Goal: Information Seeking & Learning: Learn about a topic

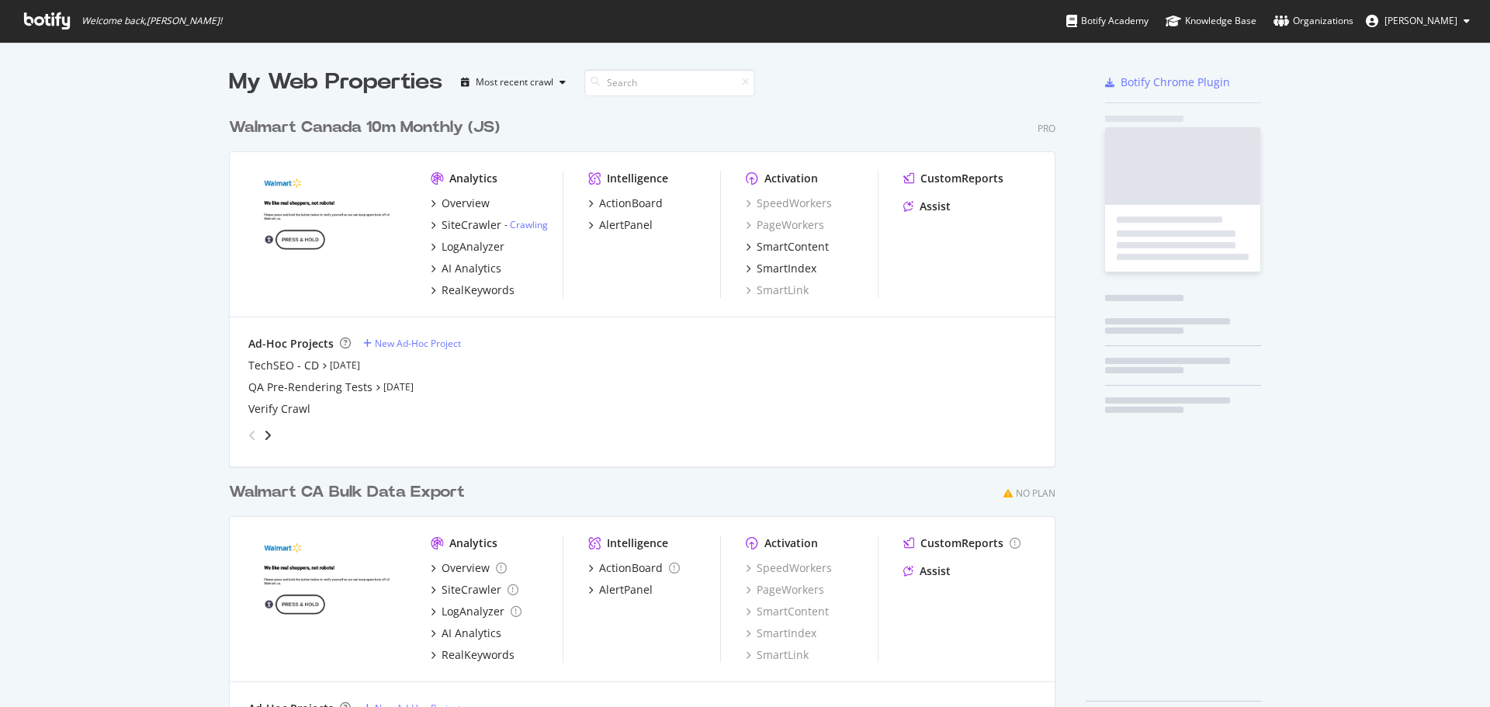
scroll to position [695, 1467]
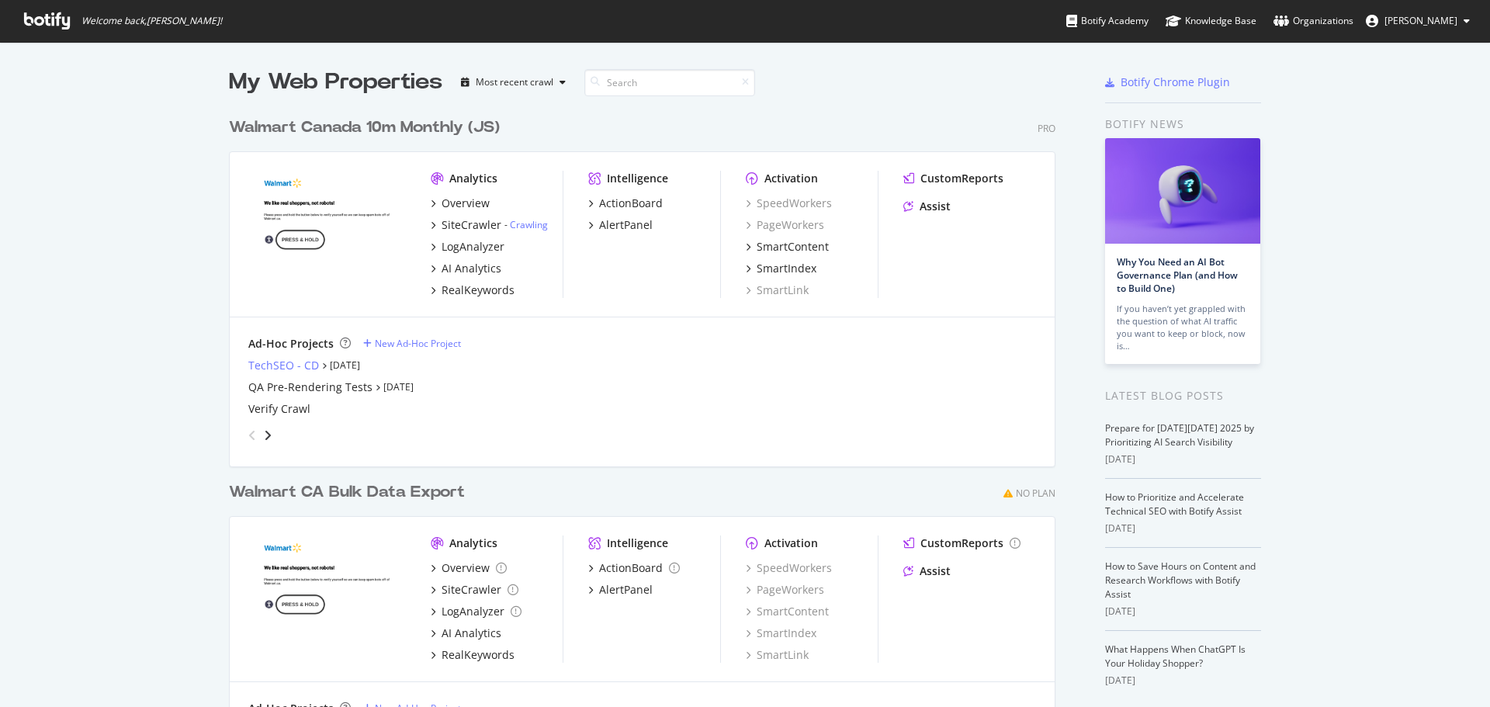
click at [276, 366] on div "TechSEO - CD" at bounding box center [283, 366] width 71 height 16
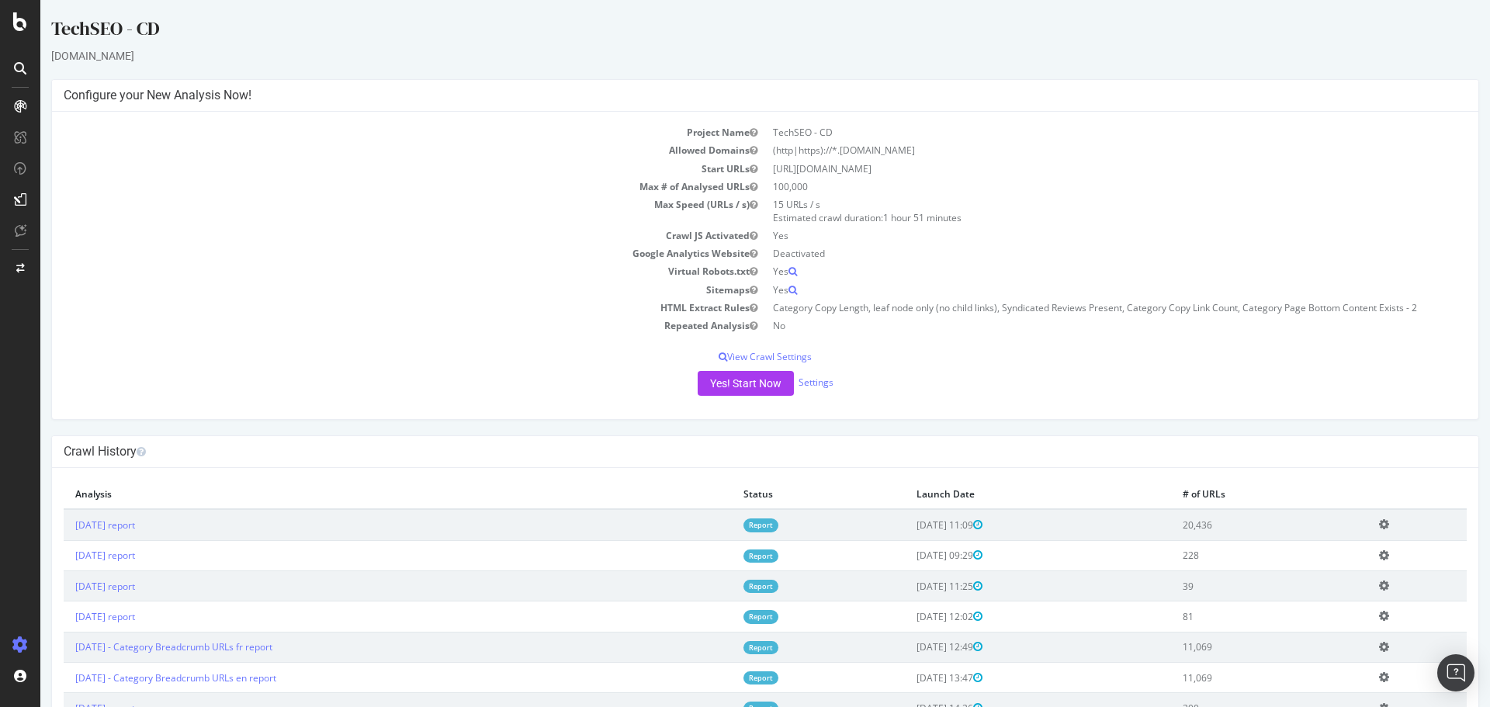
click at [775, 525] on link "Report" at bounding box center [760, 524] width 35 height 13
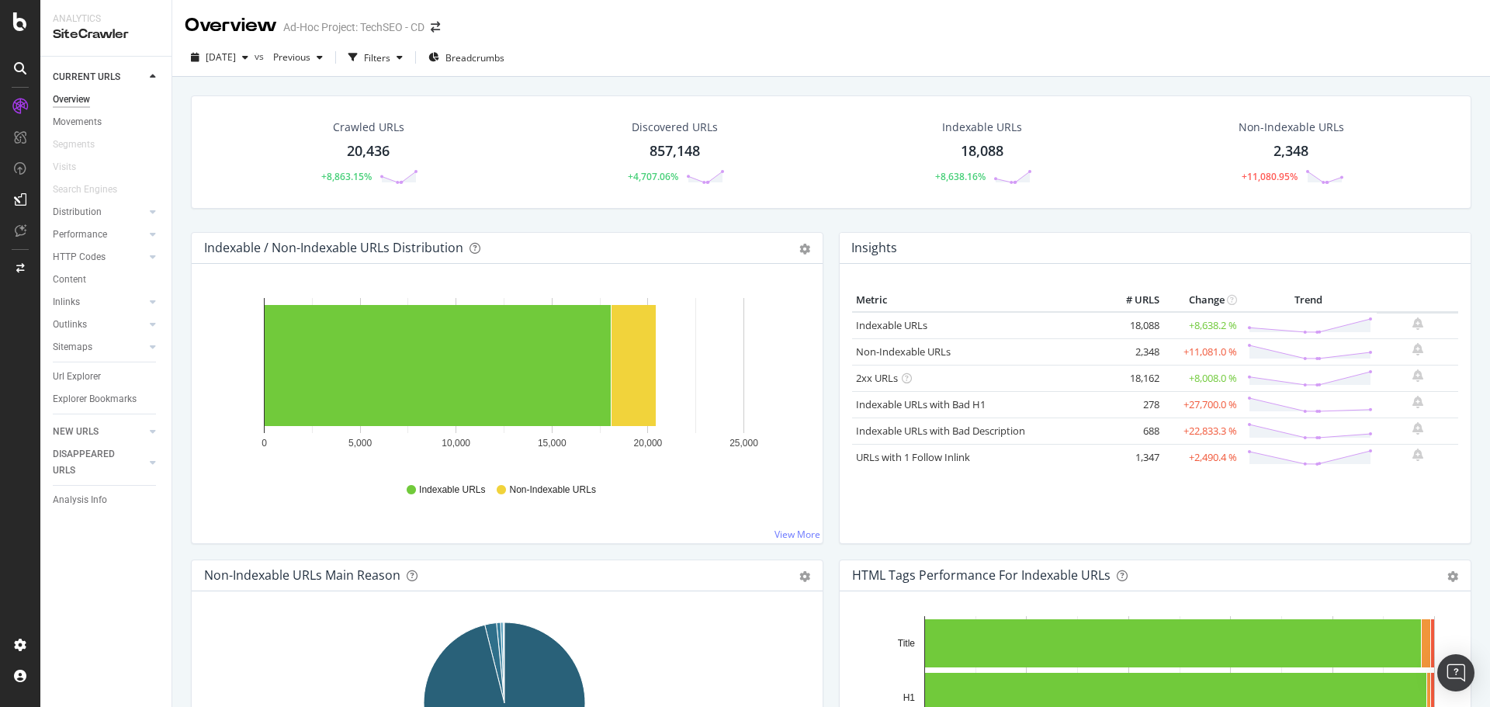
click at [71, 371] on div "Url Explorer" at bounding box center [77, 377] width 48 height 16
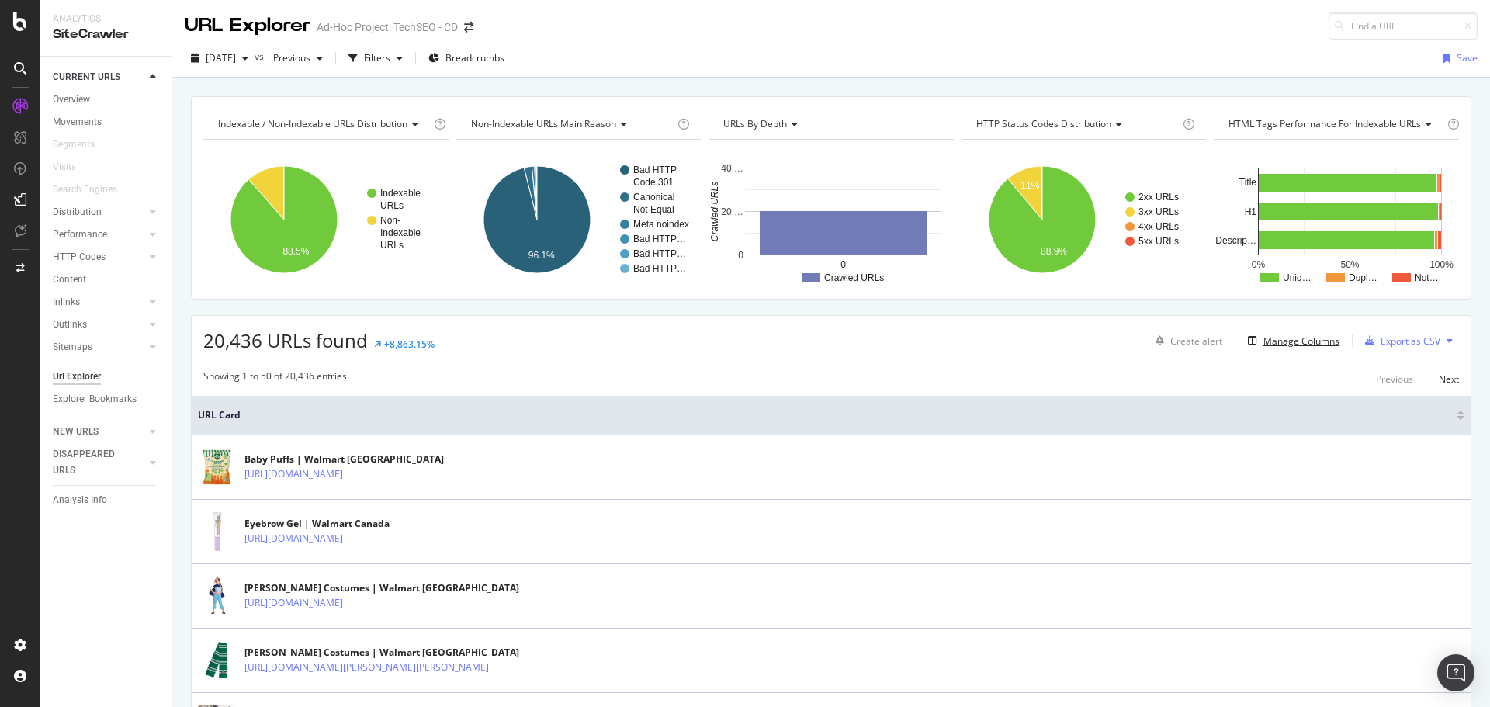
click at [1309, 342] on div "Manage Columns" at bounding box center [1301, 340] width 76 height 13
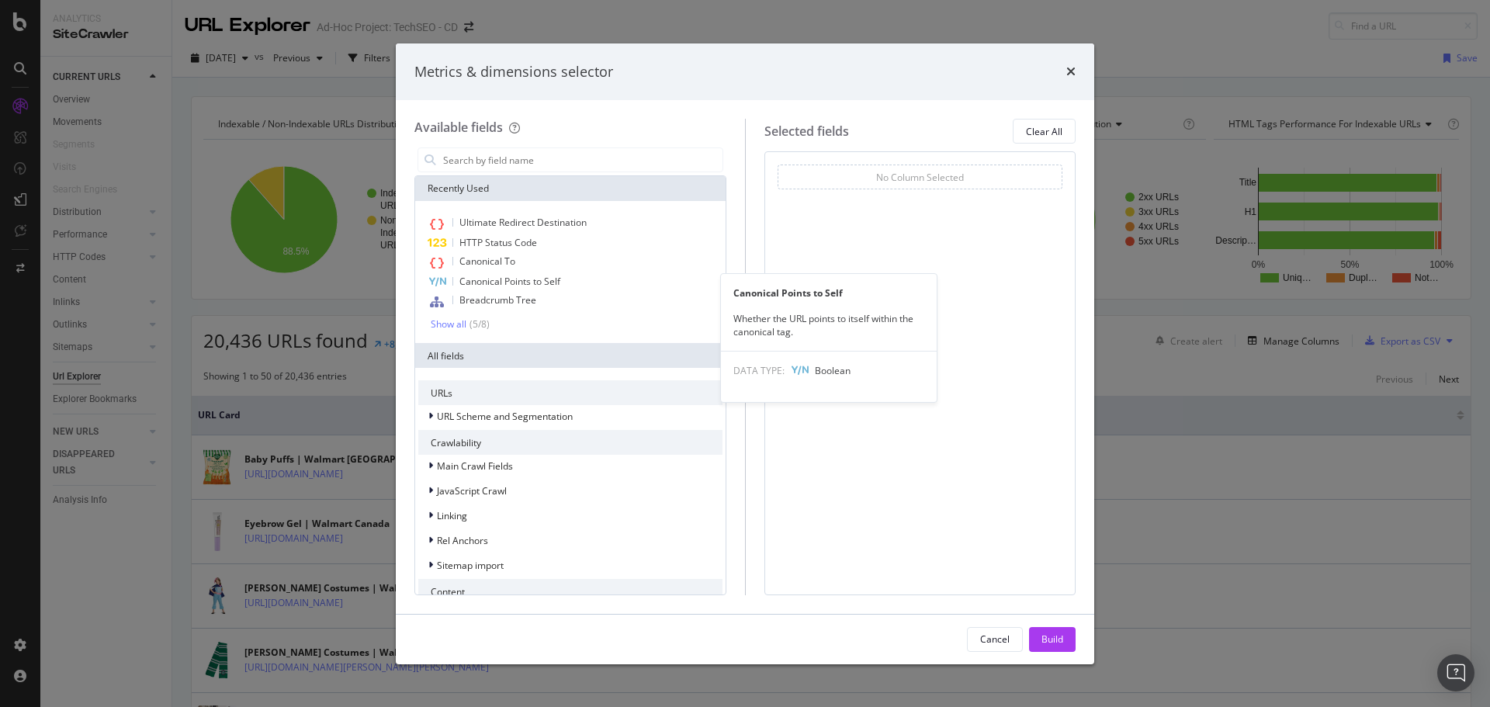
click at [501, 279] on span "Canonical Points to Self" at bounding box center [509, 281] width 101 height 13
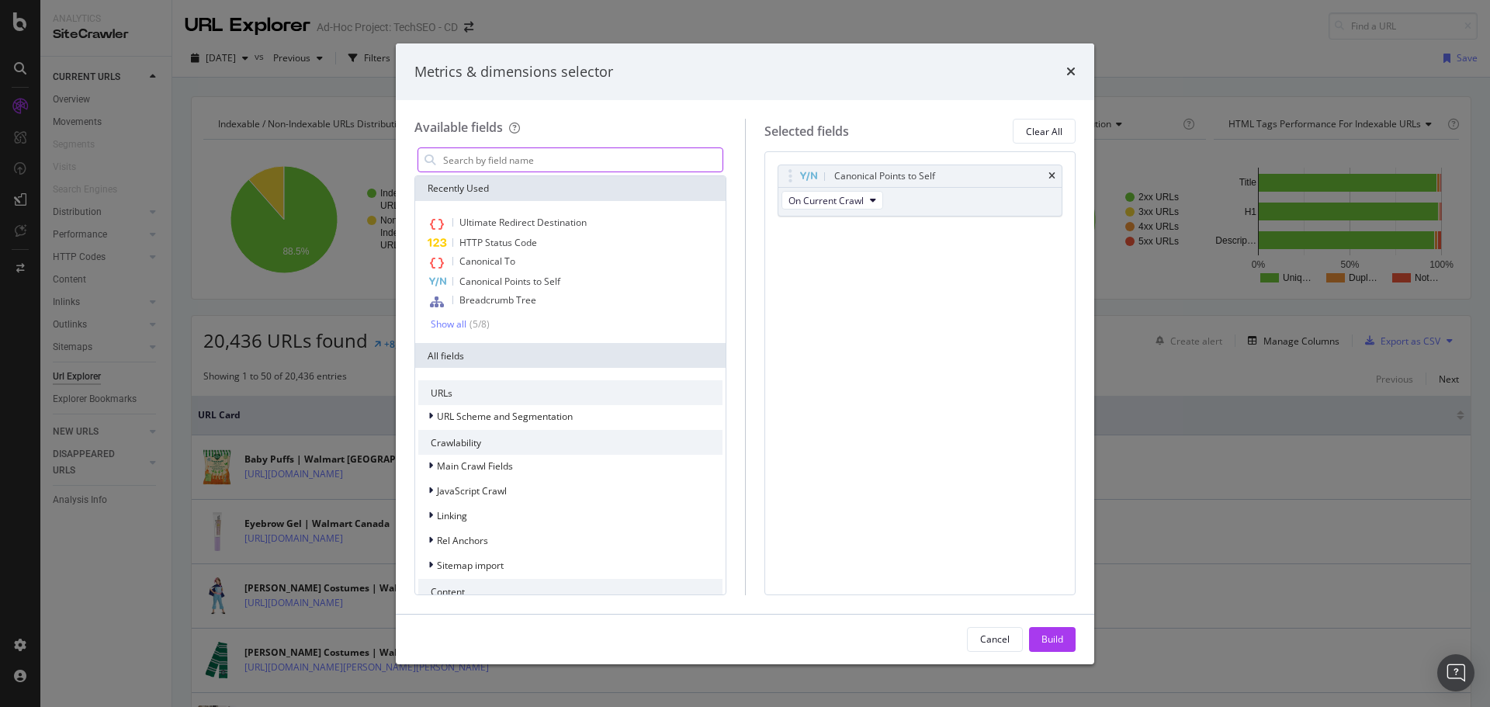
click at [503, 155] on input "modal" at bounding box center [582, 159] width 281 height 23
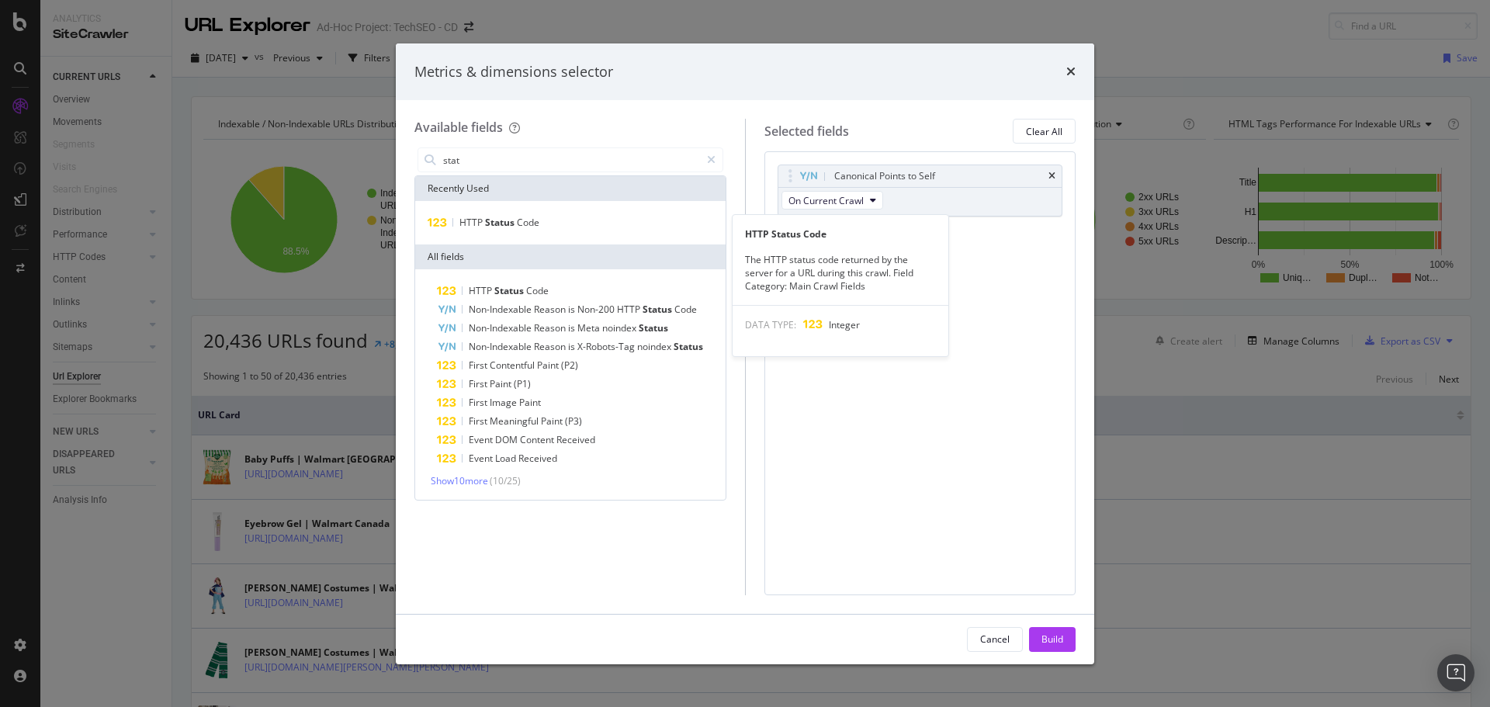
click at [522, 218] on span "Code" at bounding box center [528, 222] width 23 height 13
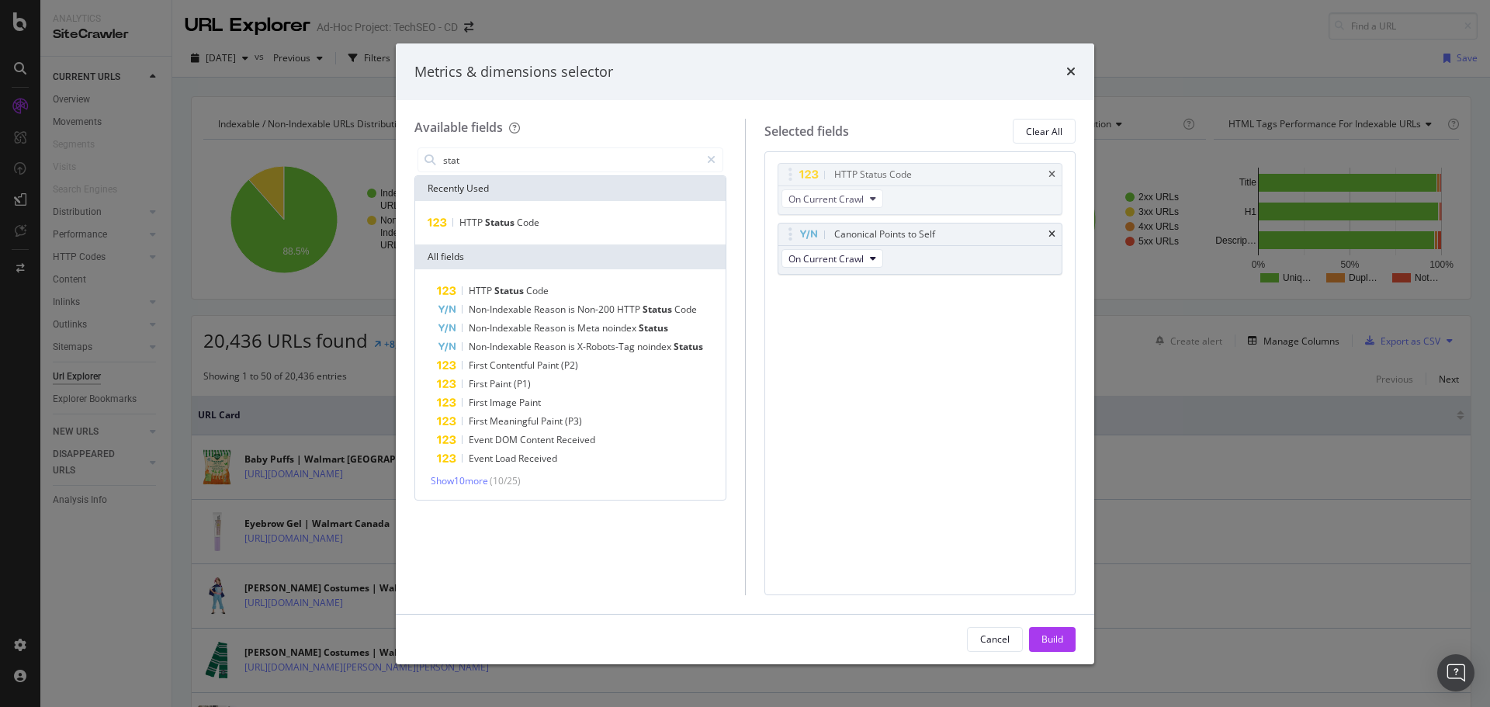
drag, startPoint x: 789, startPoint y: 237, endPoint x: 789, endPoint y: 178, distance: 59.8
click at [789, 178] on body "Analytics SiteCrawler CURRENT URLS Overview Movements Segments Visits Search En…" at bounding box center [745, 353] width 1490 height 707
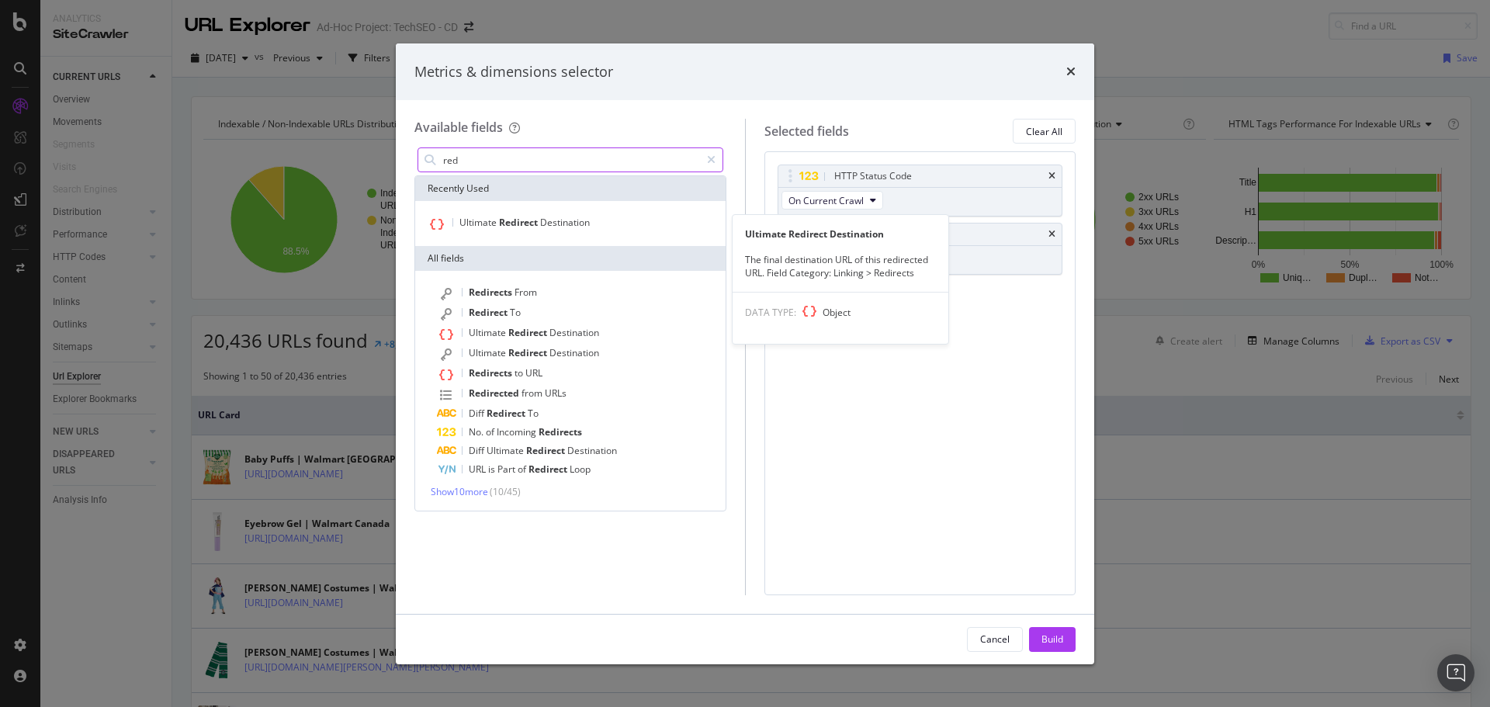
type input "red"
click at [525, 224] on span "Redirect" at bounding box center [519, 222] width 41 height 13
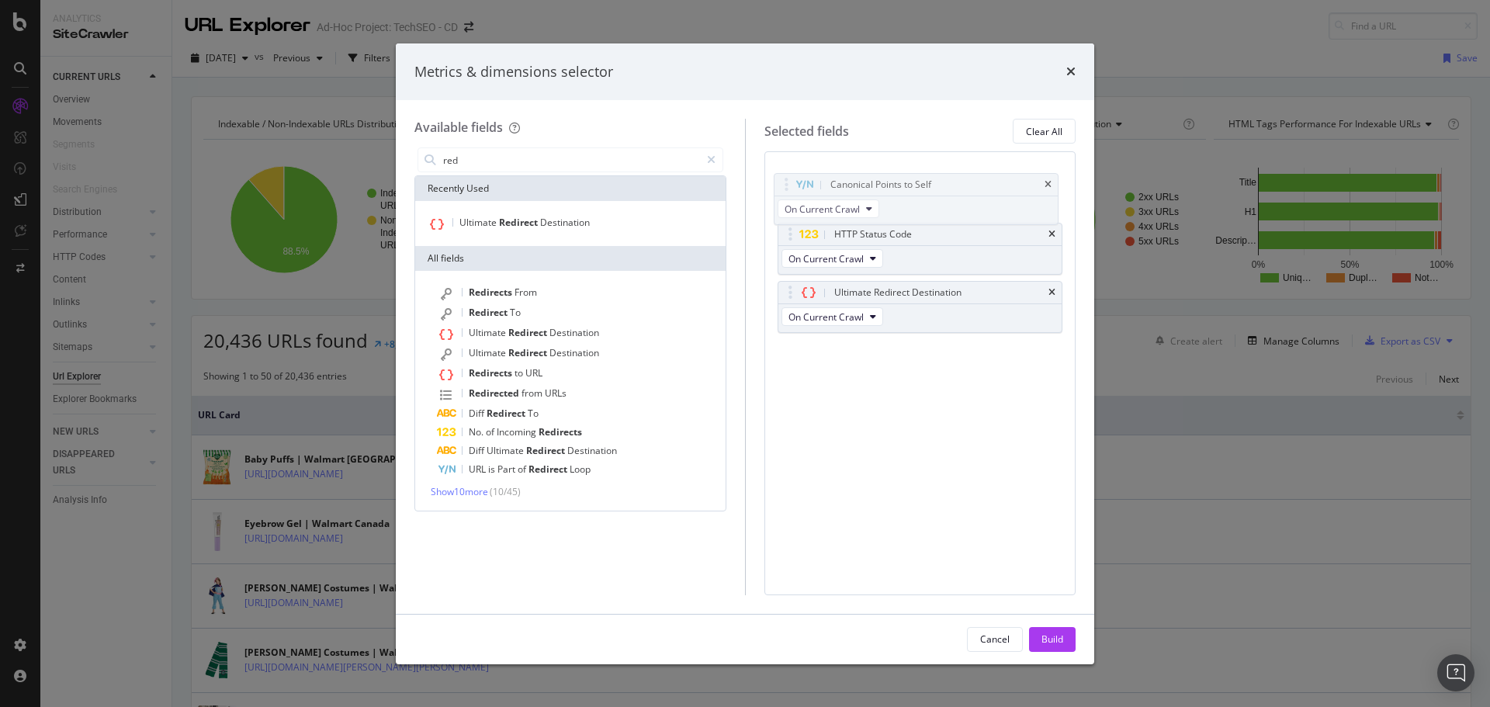
drag, startPoint x: 788, startPoint y: 237, endPoint x: 785, endPoint y: 188, distance: 49.8
click at [785, 188] on body "Analytics SiteCrawler CURRENT URLS Overview Movements Segments Visits Search En…" at bounding box center [745, 353] width 1490 height 707
click at [1060, 650] on div "Build" at bounding box center [1052, 639] width 22 height 23
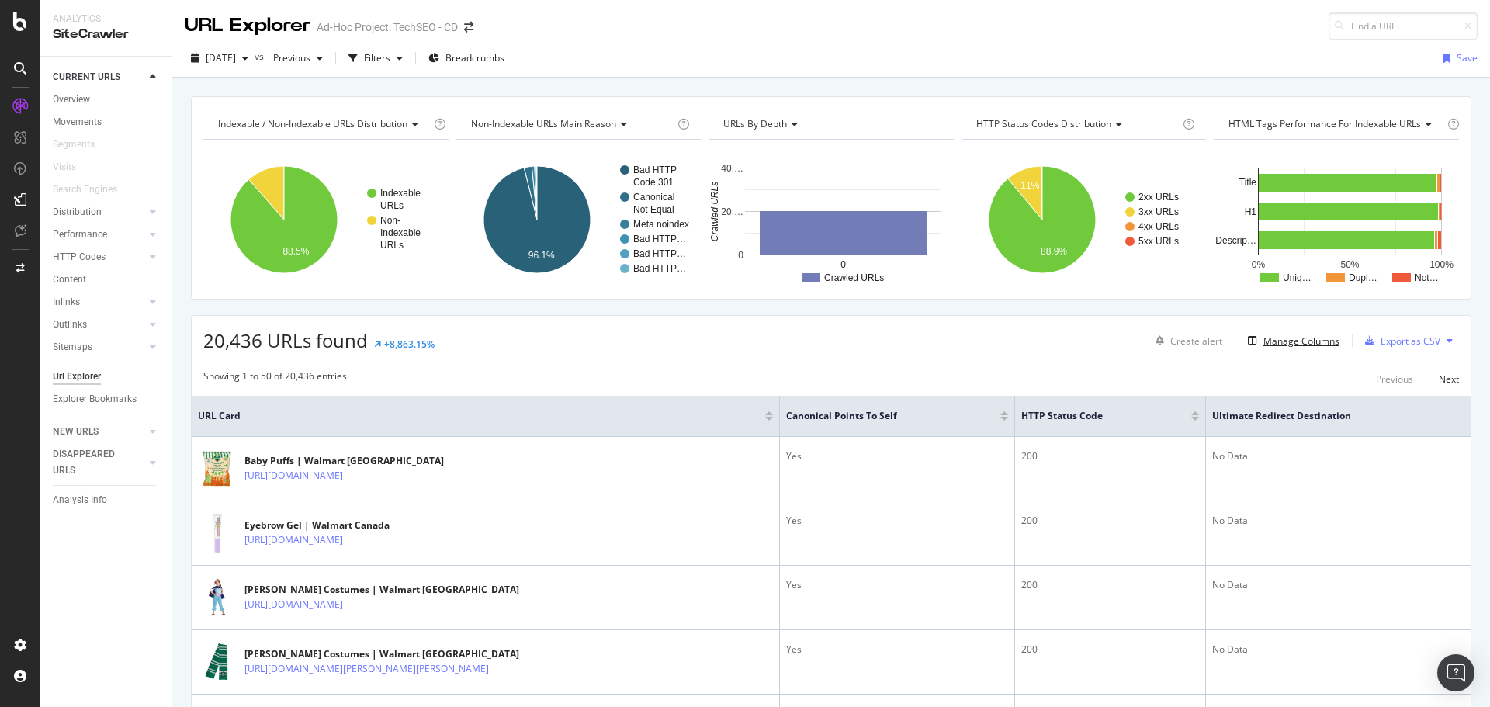
click at [1294, 336] on div "Manage Columns" at bounding box center [1301, 340] width 76 height 13
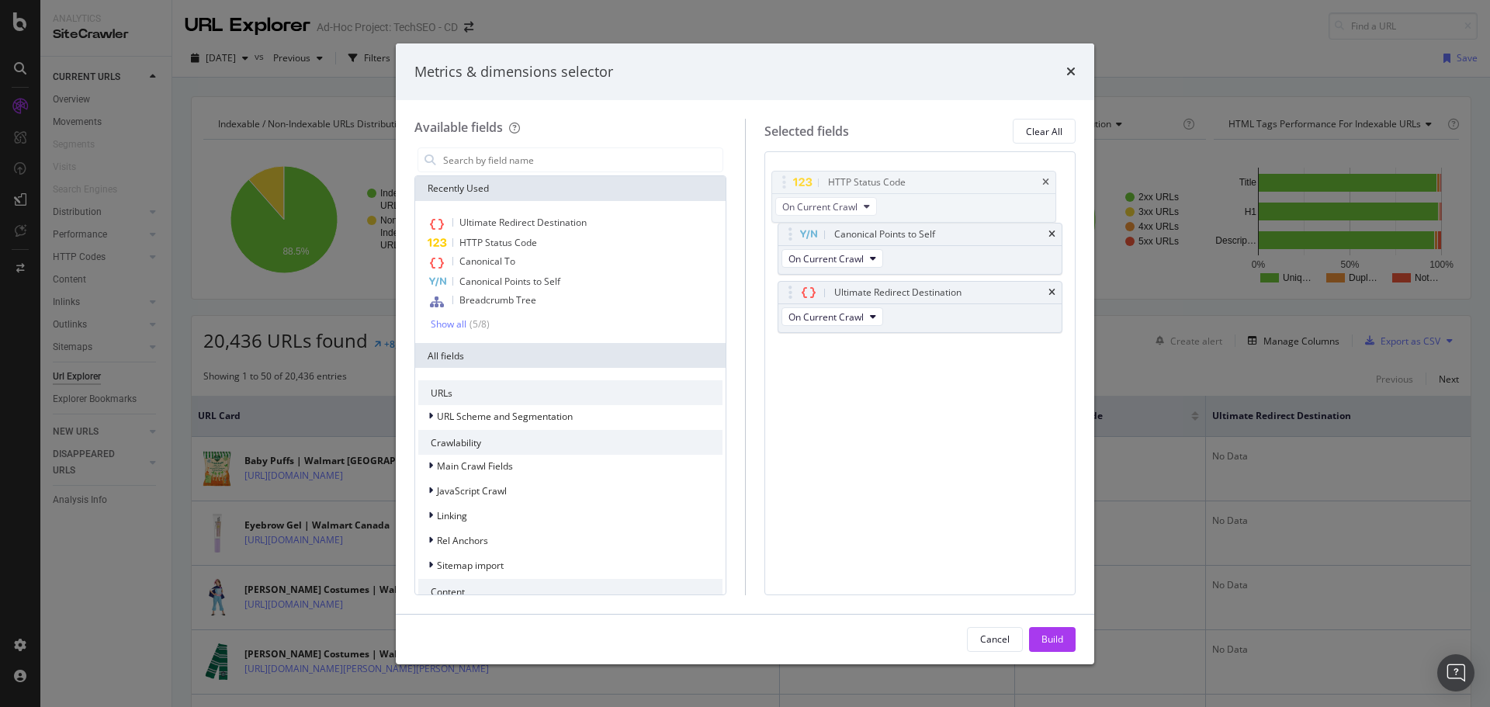
drag, startPoint x: 781, startPoint y: 229, endPoint x: 775, endPoint y: 177, distance: 52.4
click at [775, 177] on body "Analytics SiteCrawler CURRENT URLS Overview Movements Segments Visits Search En…" at bounding box center [745, 353] width 1490 height 707
click at [519, 255] on div "Canonical To" at bounding box center [570, 262] width 304 height 20
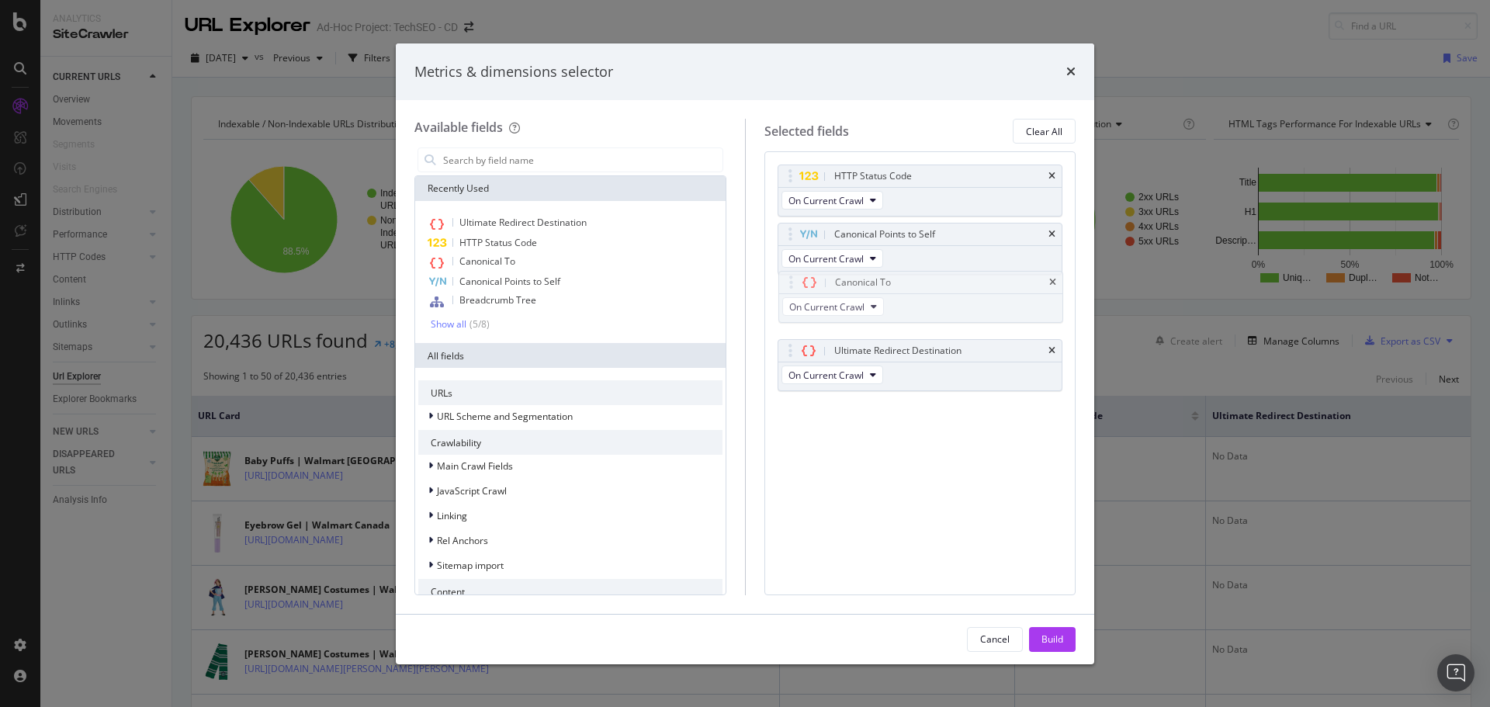
drag, startPoint x: 785, startPoint y: 352, endPoint x: 785, endPoint y: 284, distance: 68.3
click at [785, 284] on body "Analytics SiteCrawler CURRENT URLS Overview Movements Segments Visits Search En…" at bounding box center [745, 353] width 1490 height 707
click at [1057, 644] on div "Build" at bounding box center [1052, 638] width 22 height 13
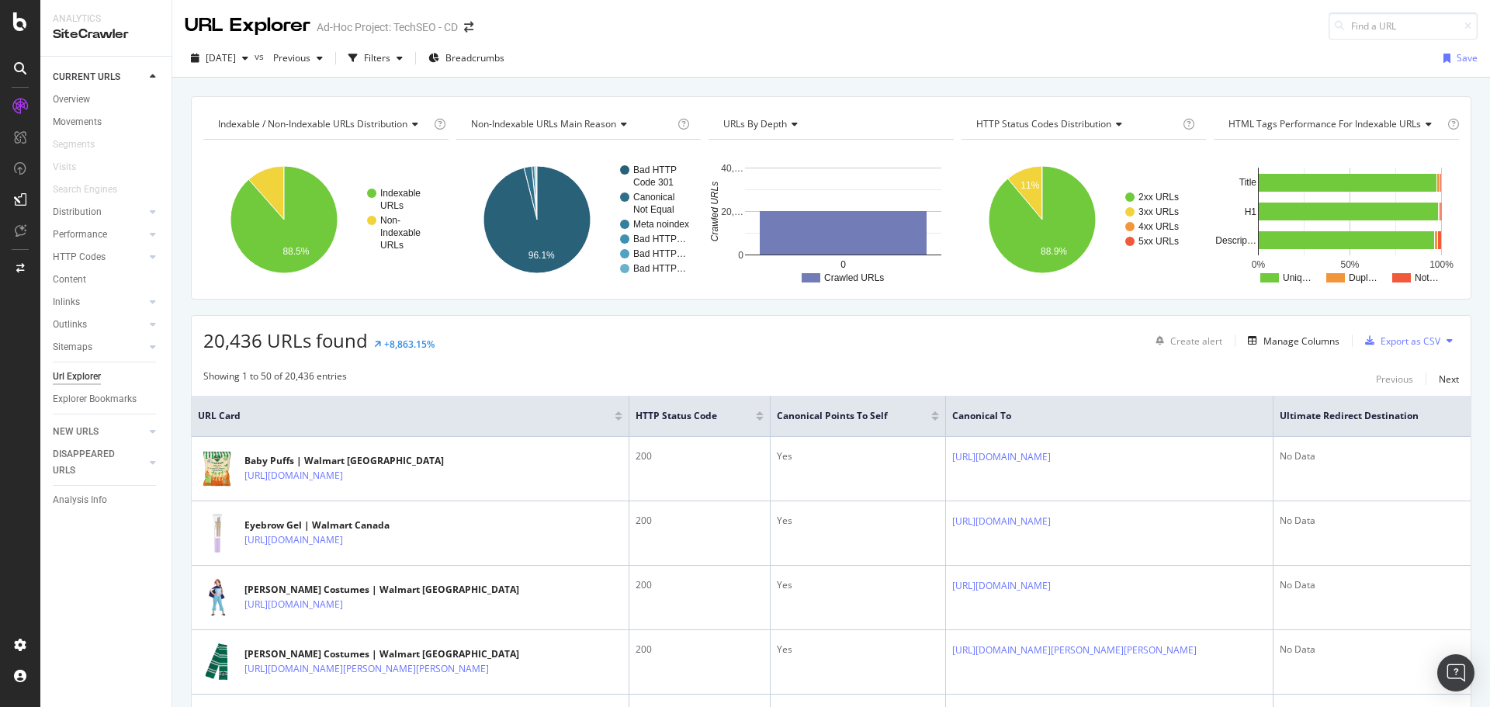
click at [1328, 487] on td "No Data" at bounding box center [1371, 469] width 197 height 64
click at [1395, 346] on div "Export as CSV" at bounding box center [1411, 340] width 60 height 13
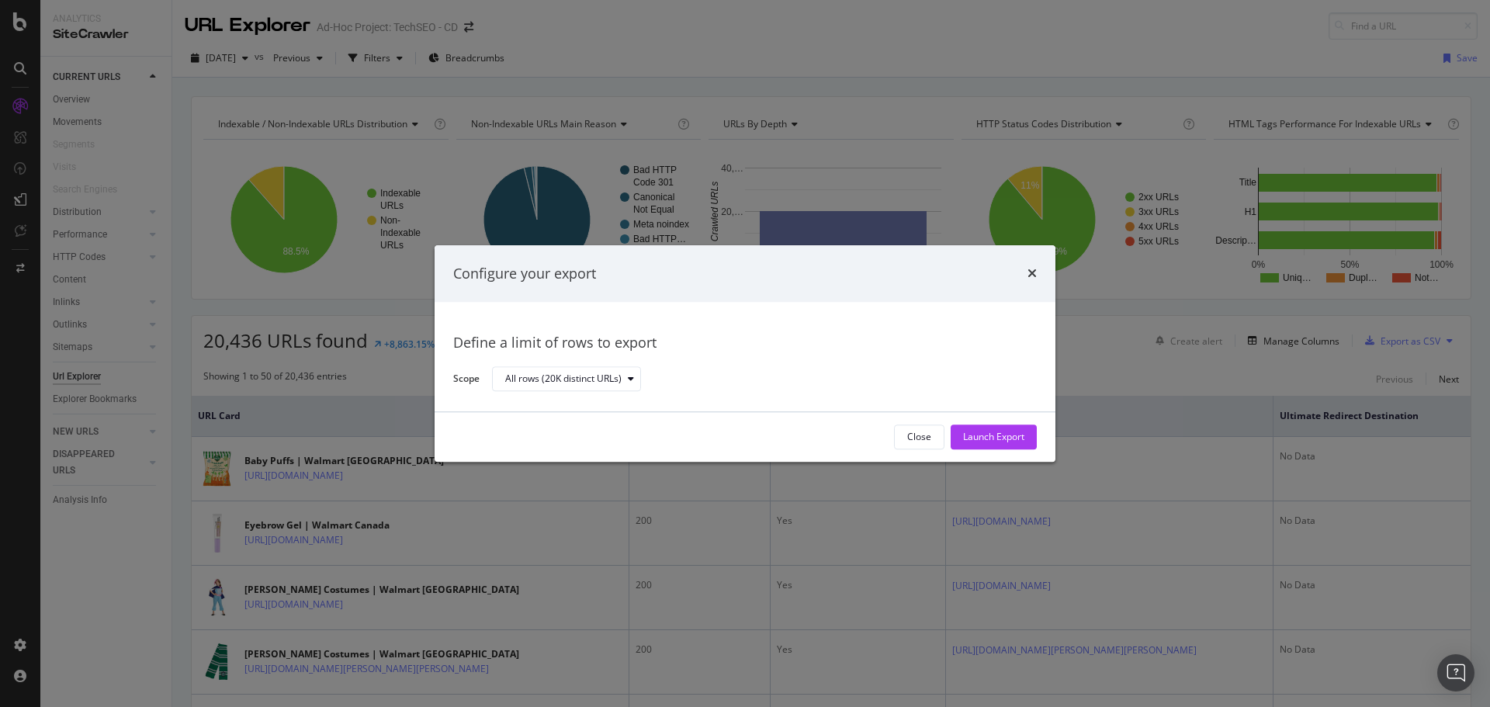
click at [984, 436] on div "Launch Export" at bounding box center [993, 437] width 61 height 13
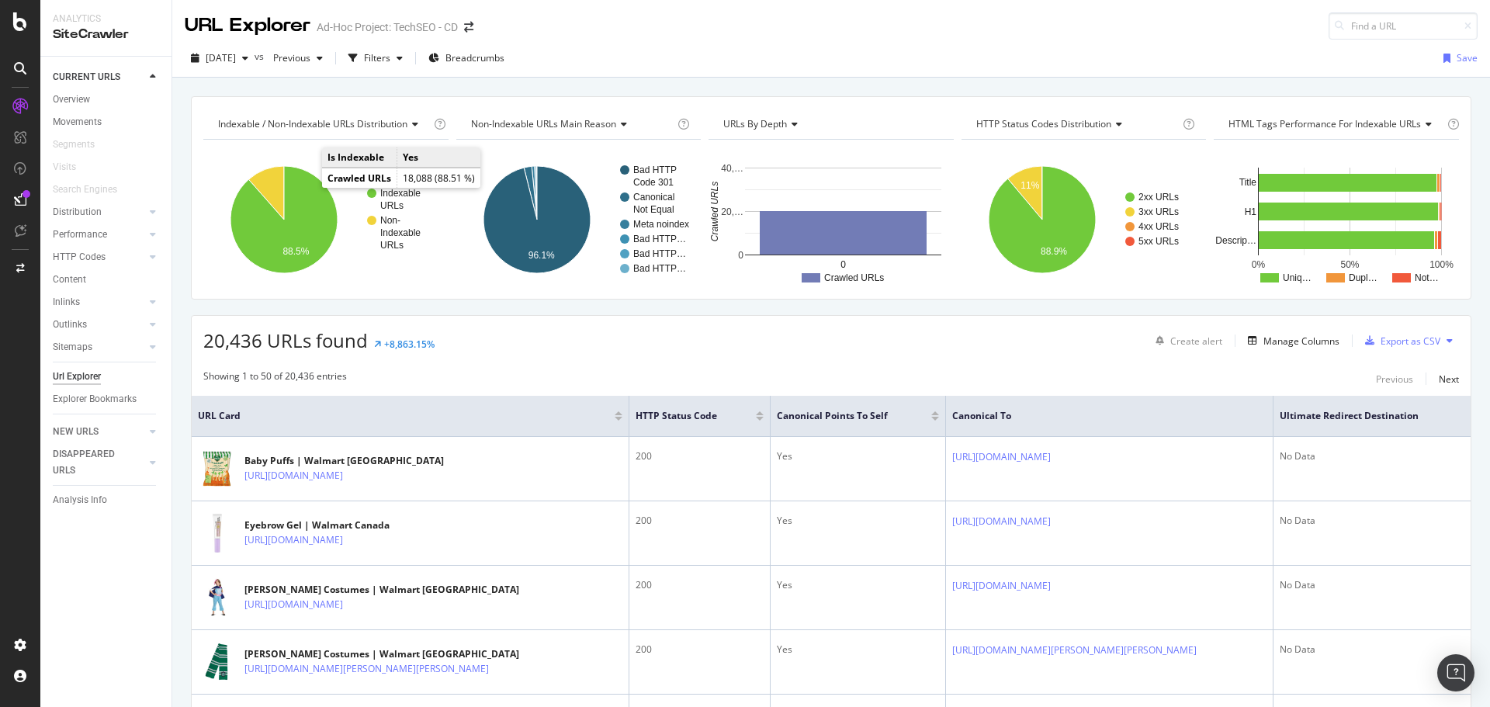
click at [16, 33] on div at bounding box center [20, 353] width 40 height 707
click at [19, 26] on icon at bounding box center [20, 21] width 14 height 19
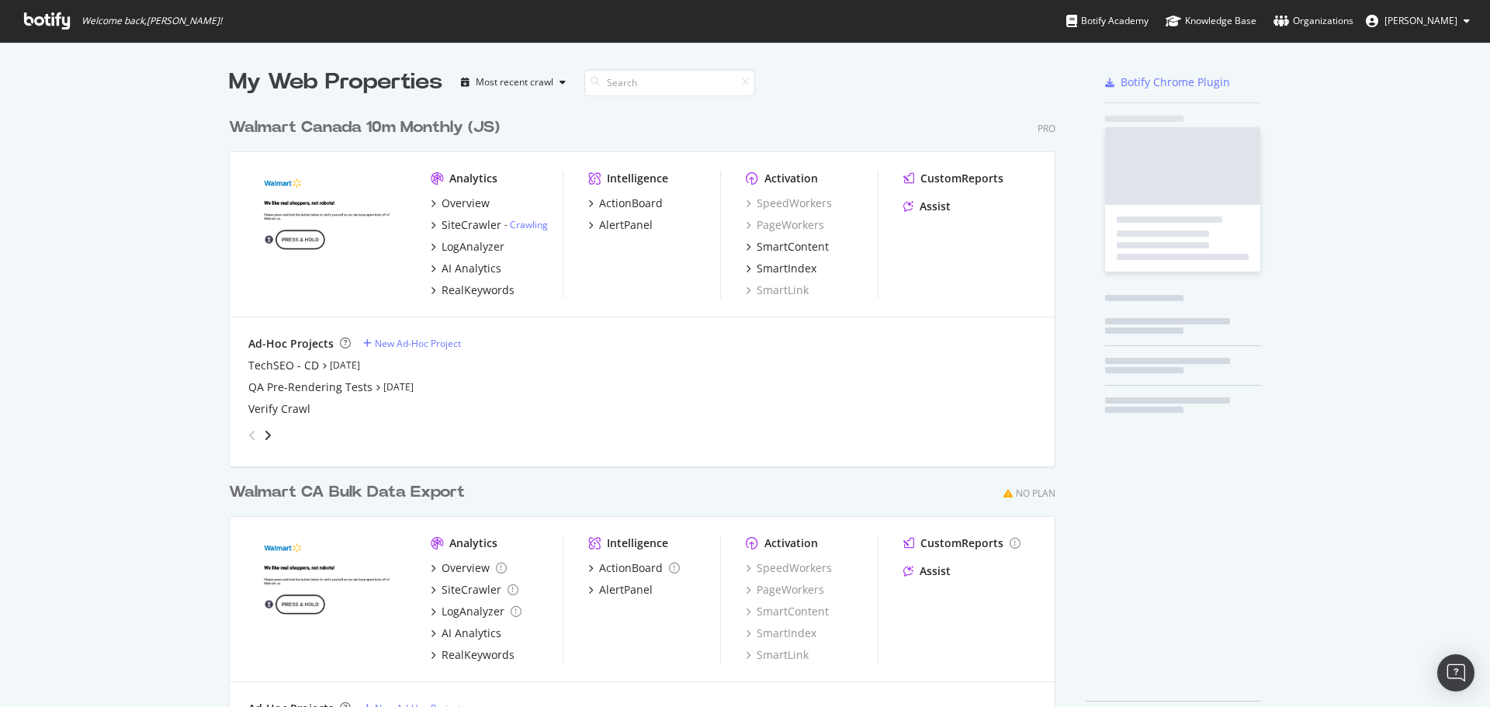
scroll to position [695, 1467]
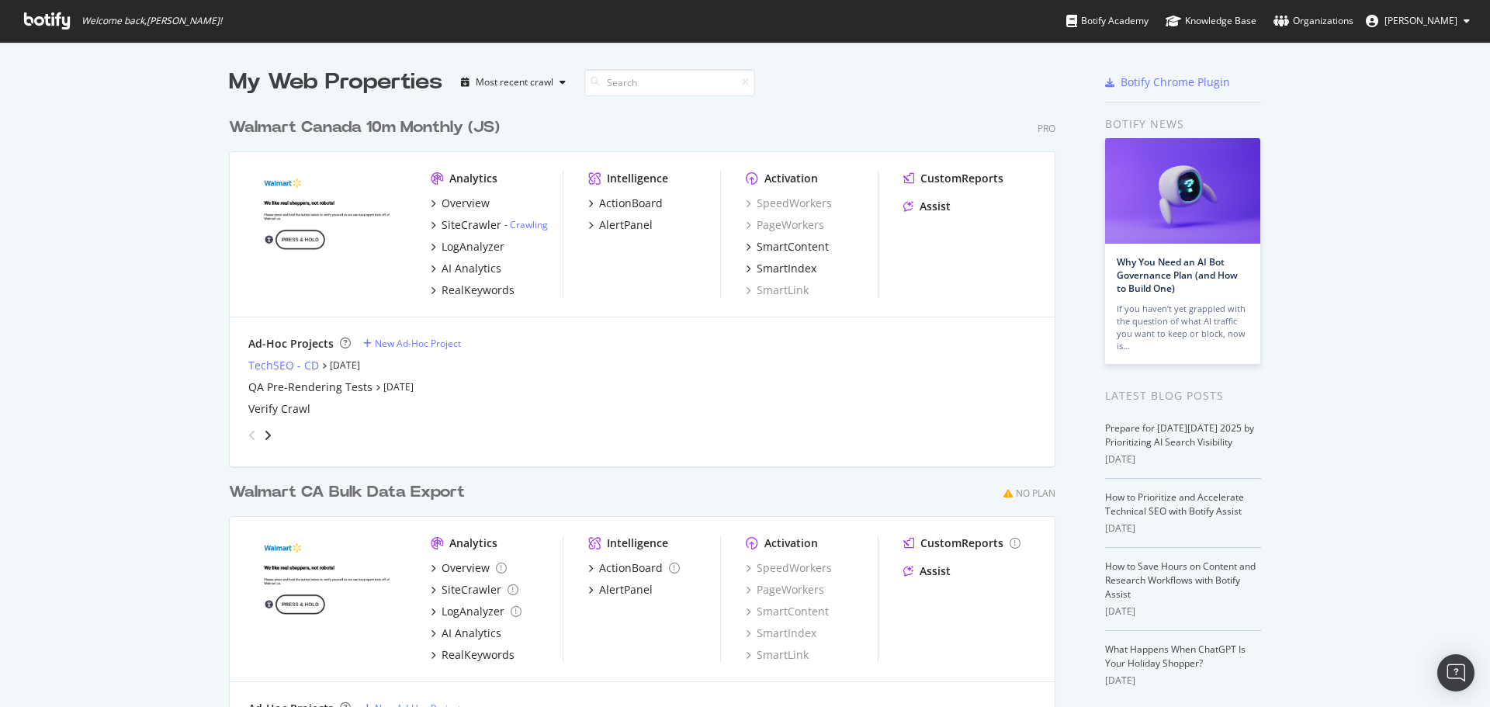
click at [292, 360] on div "TechSEO - CD" at bounding box center [283, 366] width 71 height 16
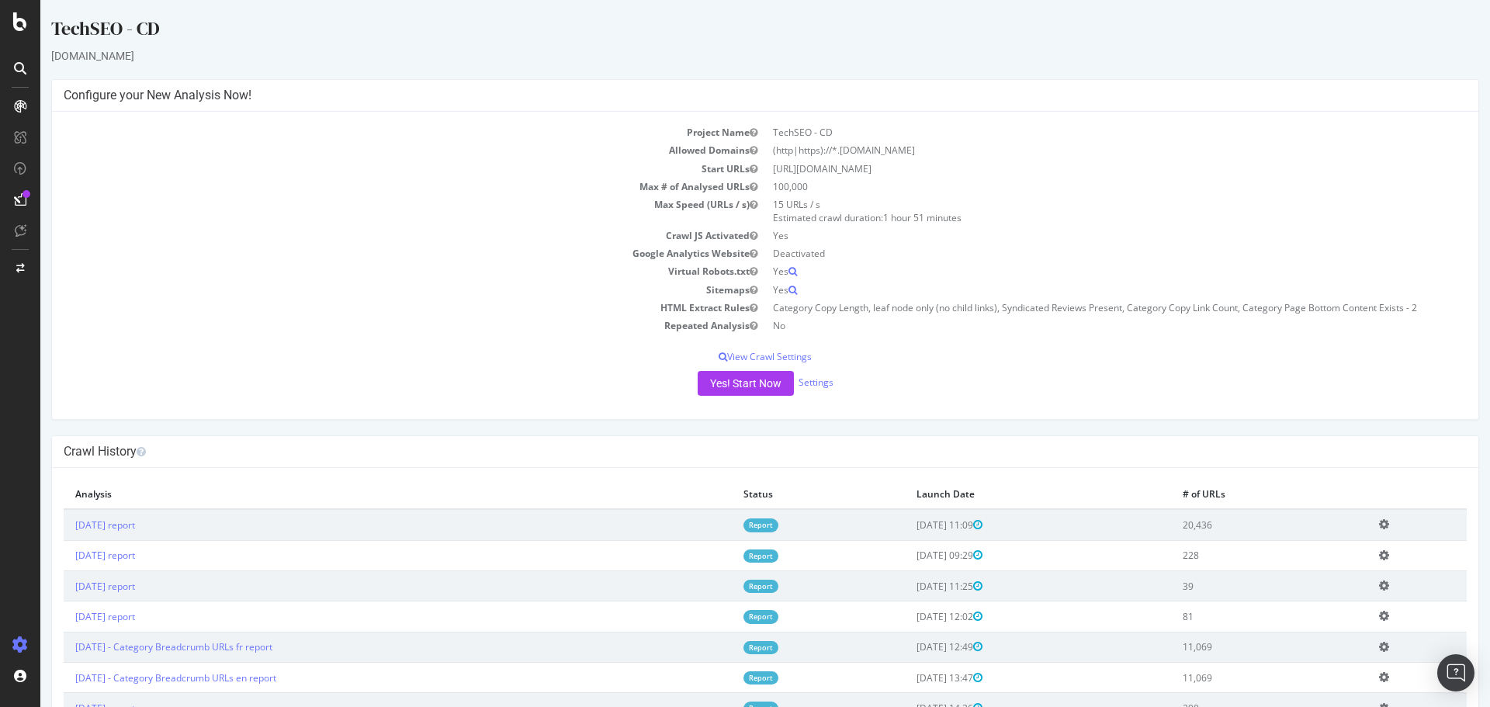
click at [1383, 525] on icon at bounding box center [1384, 524] width 10 height 12
click at [1322, 548] on link "Add name" at bounding box center [1327, 548] width 124 height 21
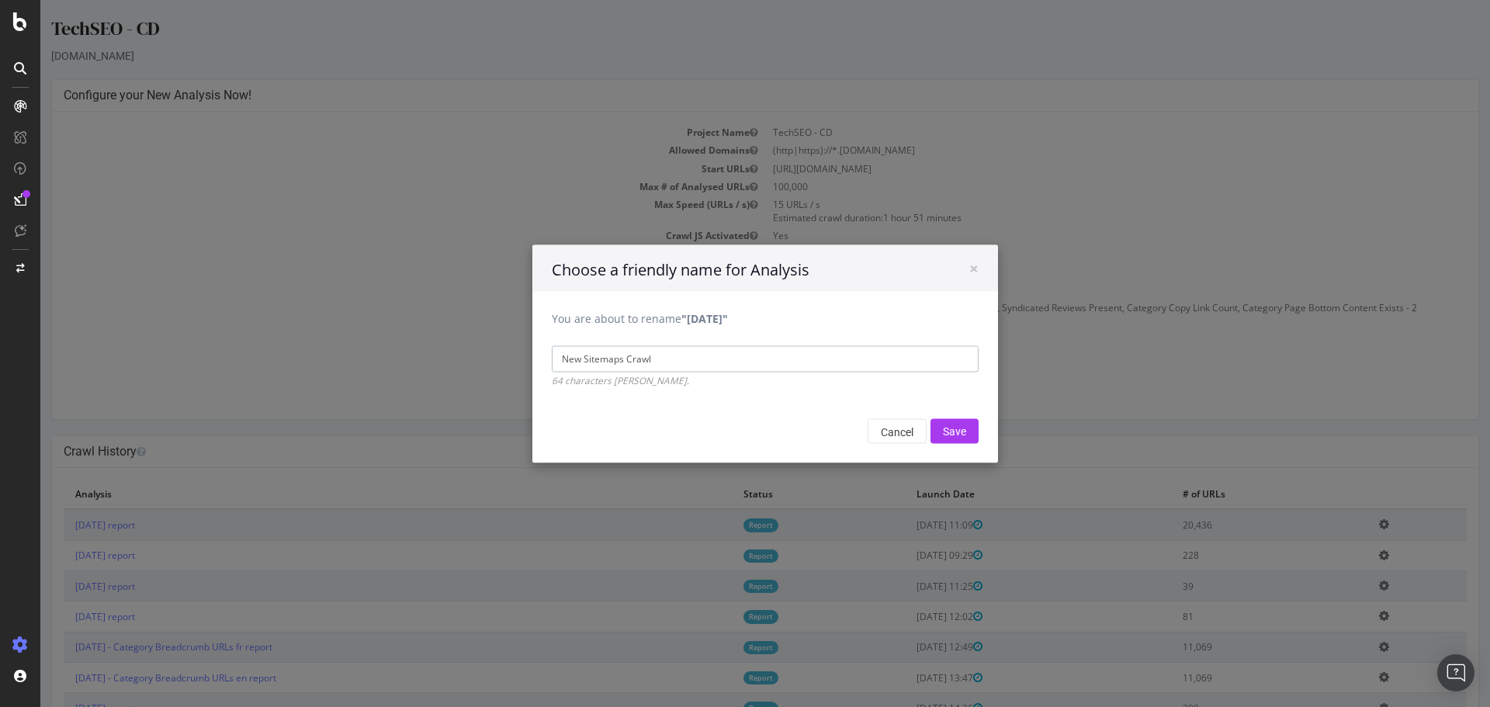
type input "New Sitemaps Crawl"
click at [959, 435] on input "Save" at bounding box center [954, 430] width 48 height 25
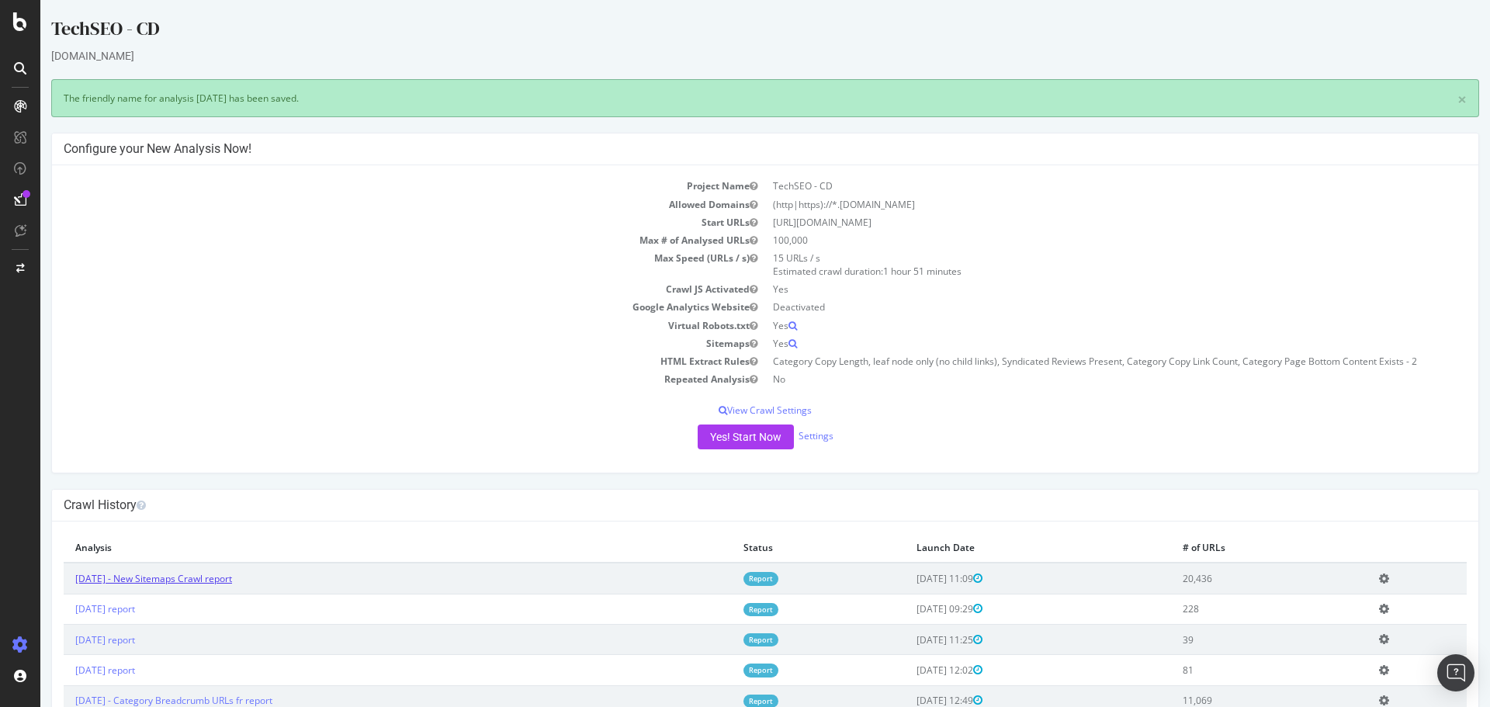
click at [210, 584] on link "2025 Oct. 9th - New Sitemaps Crawl report" at bounding box center [153, 578] width 157 height 13
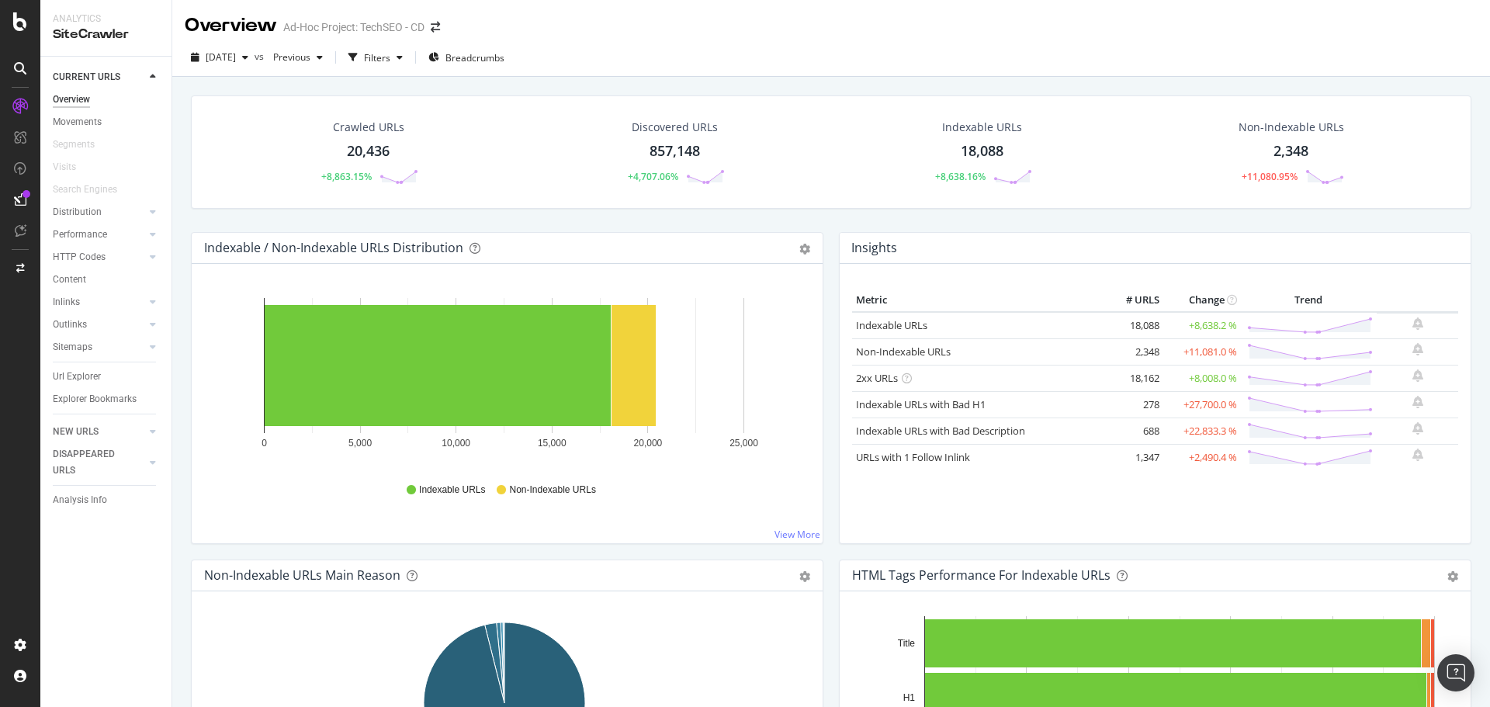
click at [81, 381] on div "Url Explorer" at bounding box center [77, 377] width 48 height 16
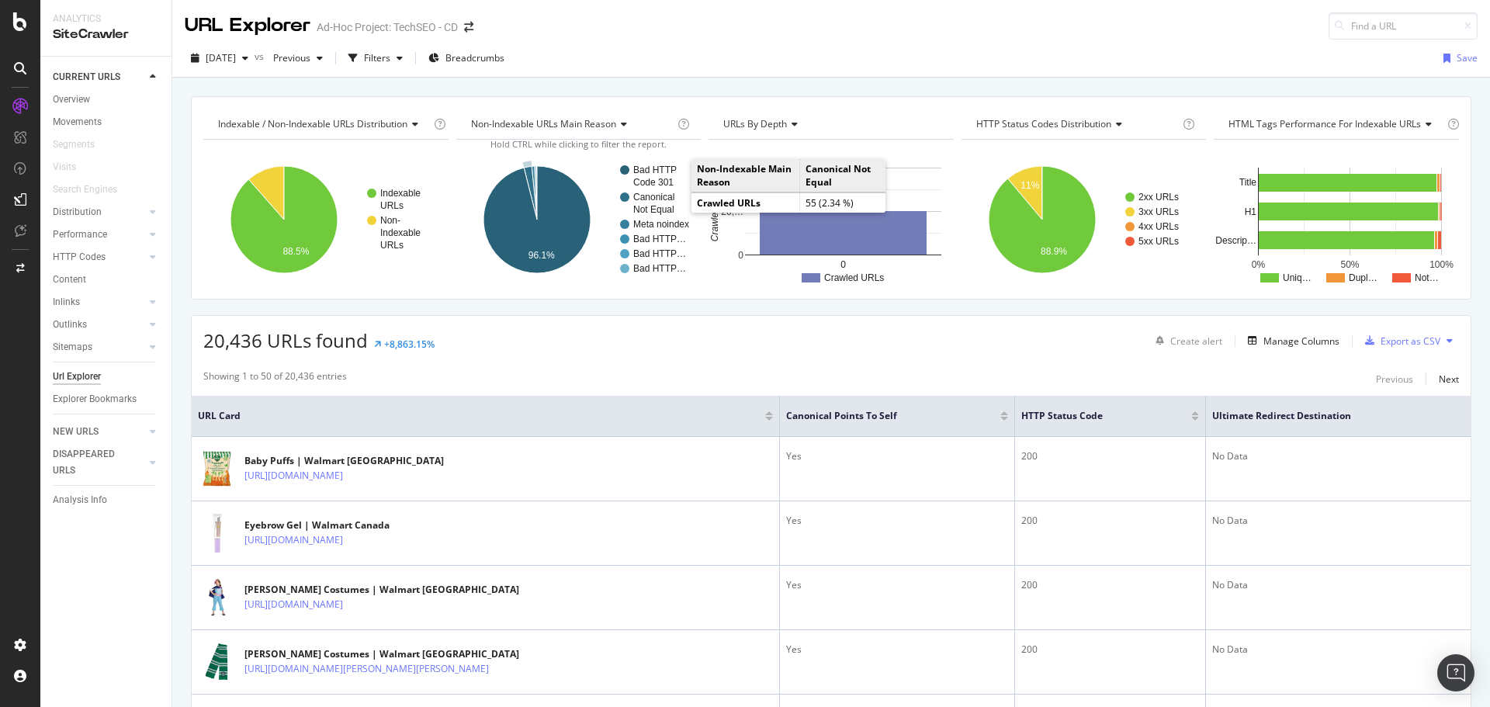
click at [665, 197] on text "Canonical" at bounding box center [653, 197] width 41 height 11
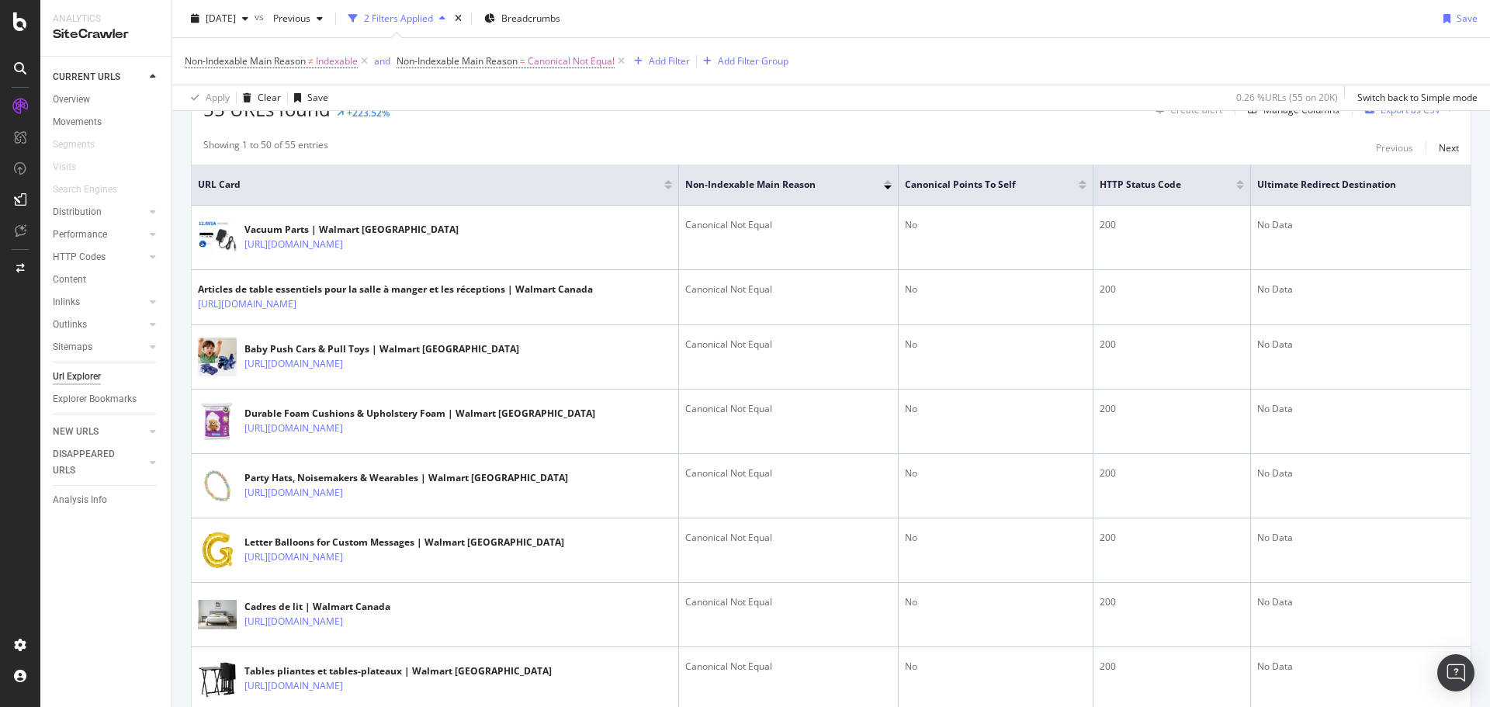
scroll to position [310, 0]
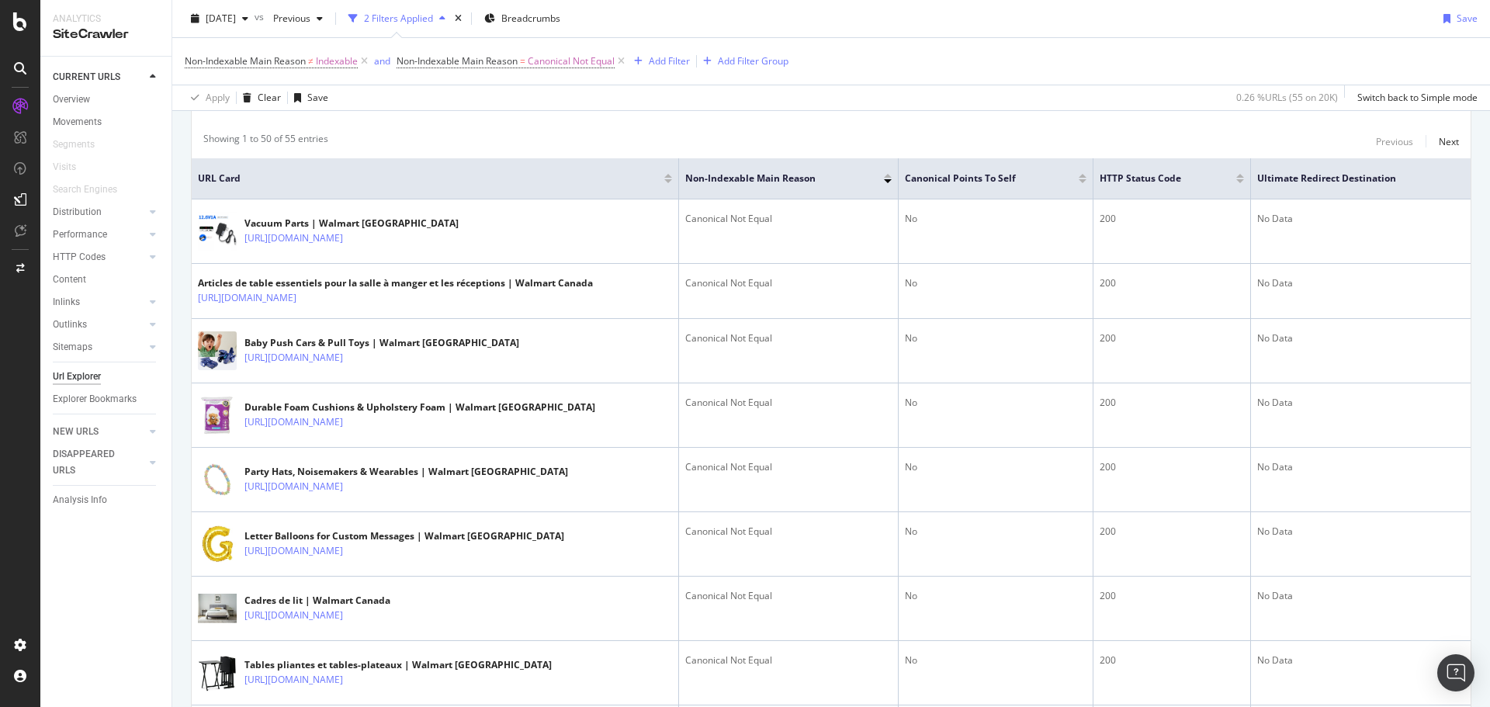
click at [0, 0] on icon at bounding box center [0, 0] width 0 height 0
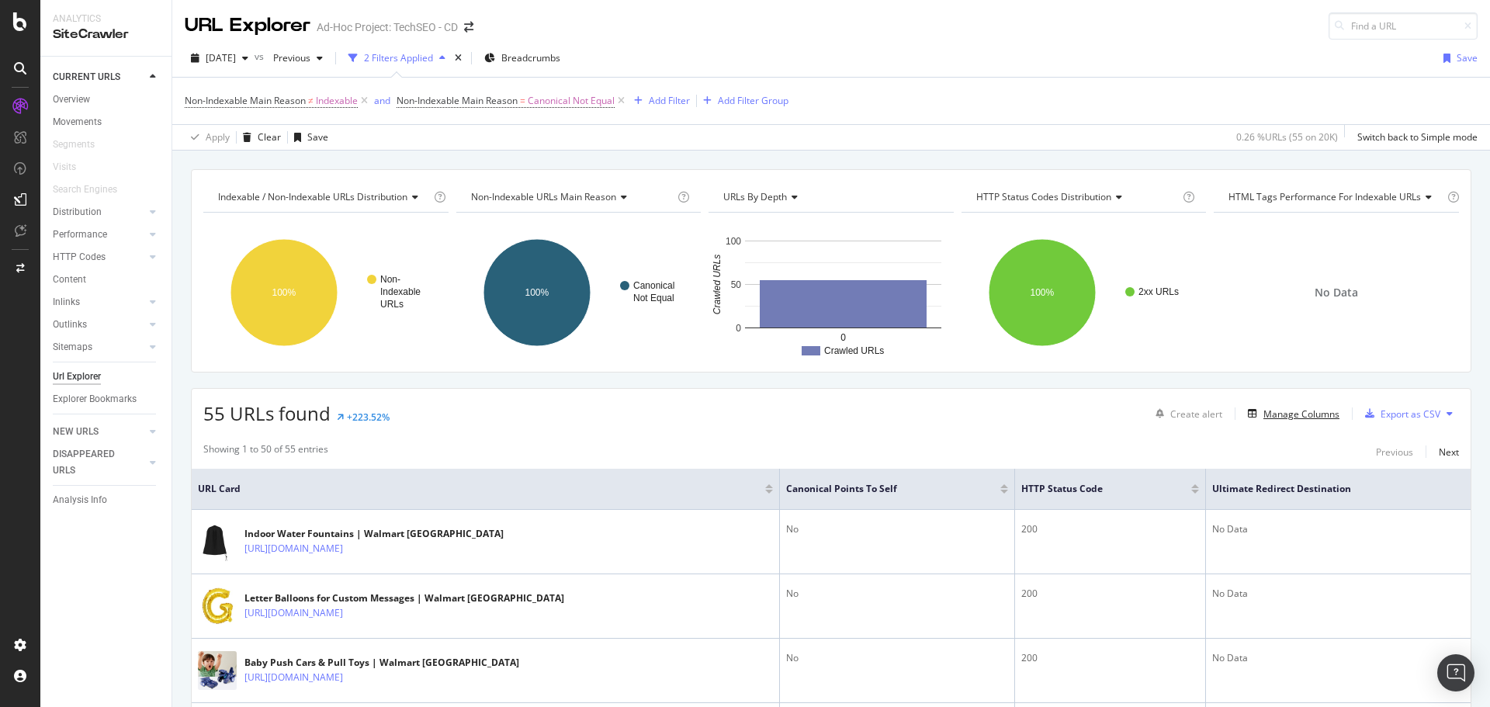
click at [1318, 411] on div "Manage Columns" at bounding box center [1301, 413] width 76 height 13
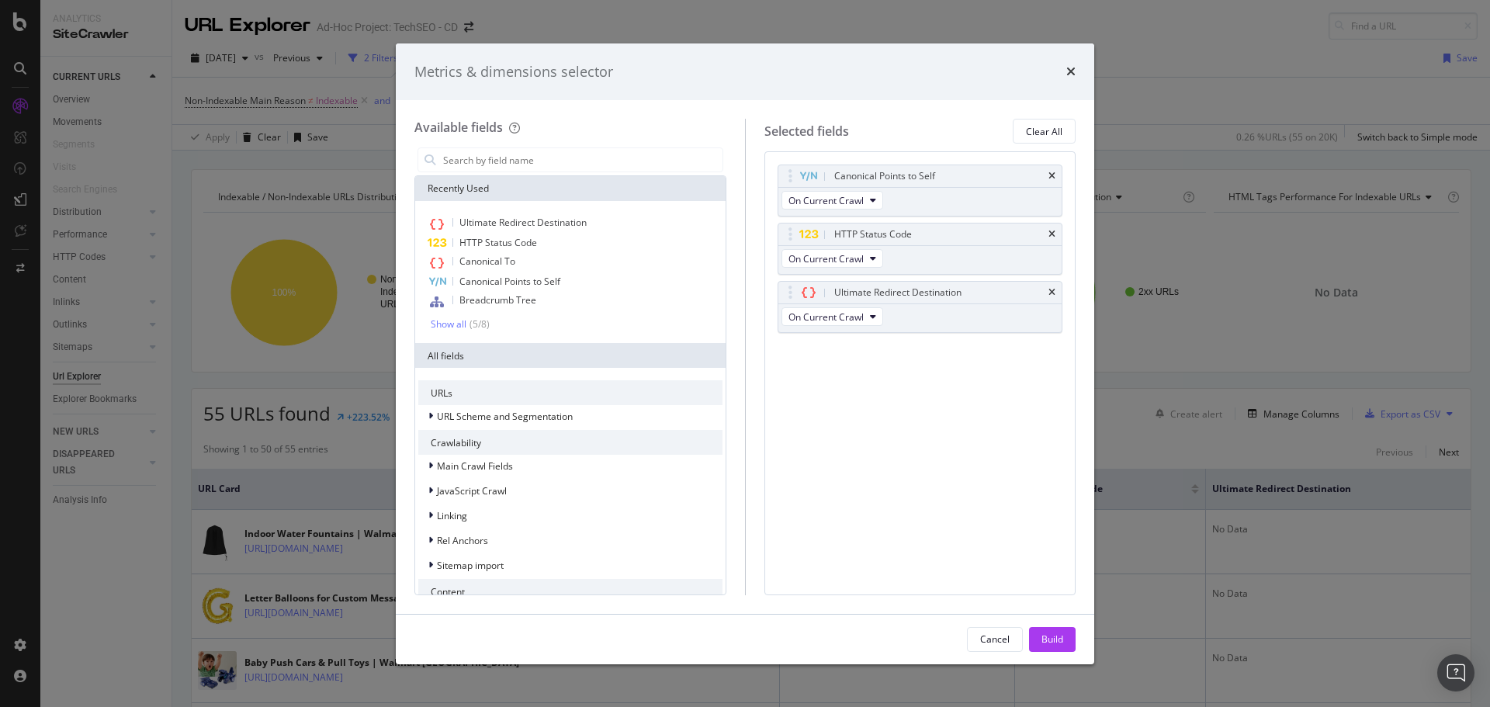
click at [521, 261] on div "Canonical To" at bounding box center [570, 262] width 304 height 20
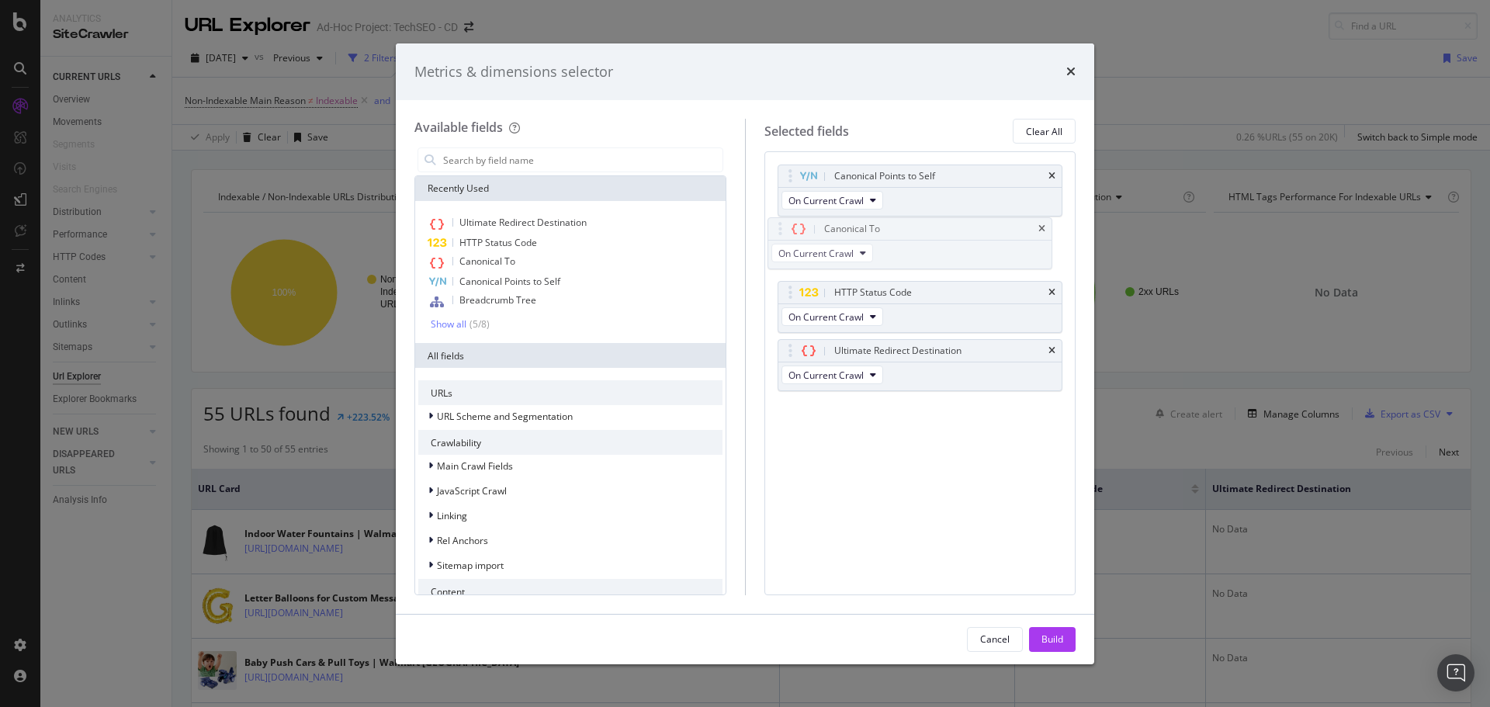
drag, startPoint x: 792, startPoint y: 347, endPoint x: 782, endPoint y: 225, distance: 122.2
click at [782, 225] on body "Analytics SiteCrawler CURRENT URLS Overview Movements Segments Visits Search En…" at bounding box center [745, 353] width 1490 height 707
drag, startPoint x: 1054, startPoint y: 630, endPoint x: 1072, endPoint y: 625, distance: 18.4
click at [1053, 631] on div "Build" at bounding box center [1052, 639] width 22 height 23
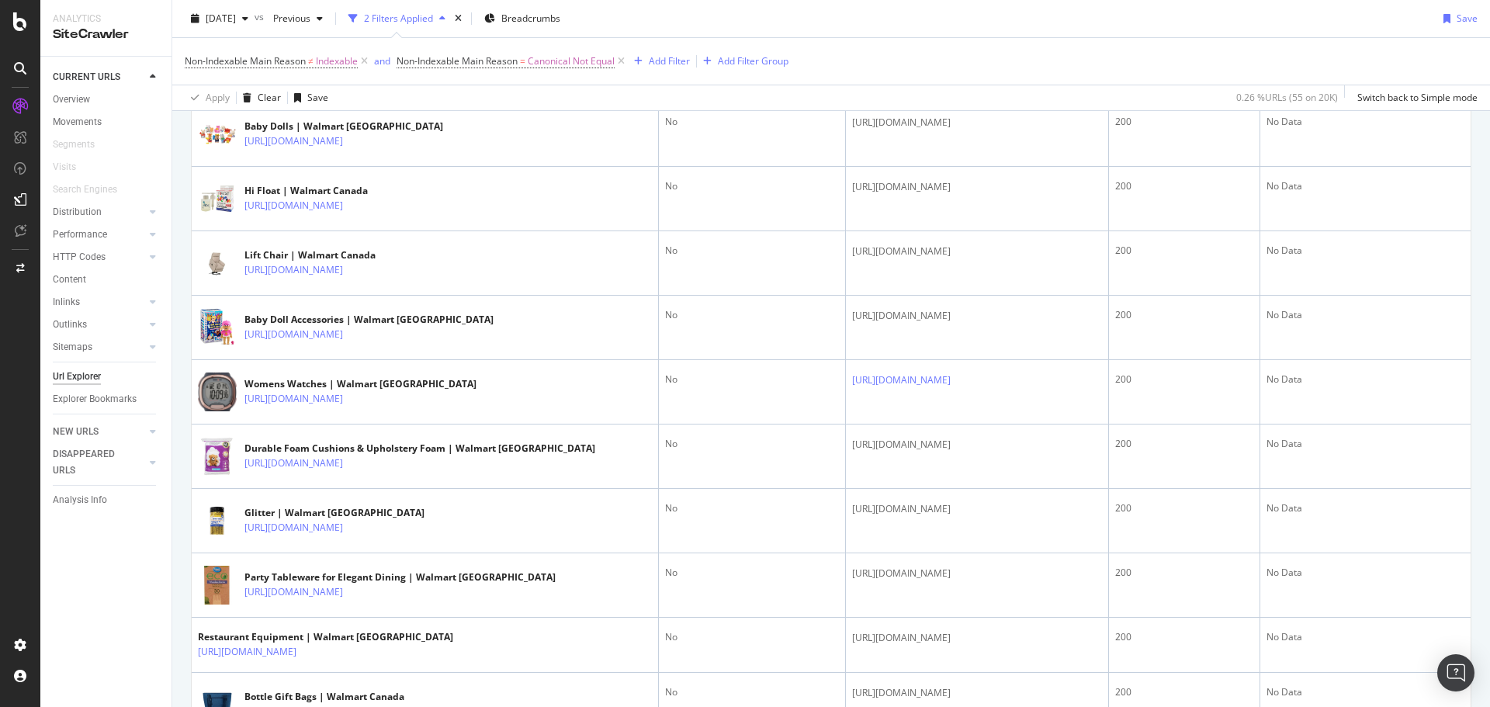
scroll to position [1114, 0]
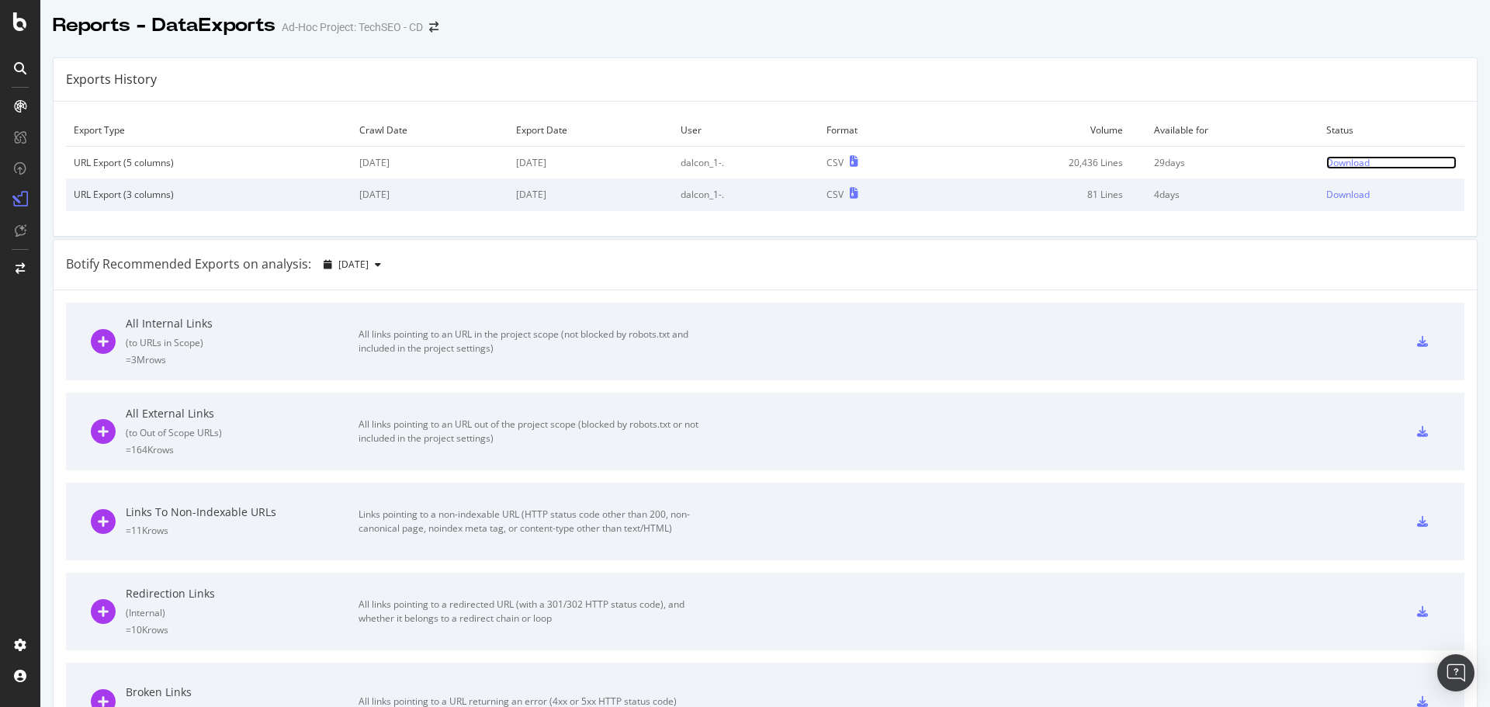
click at [1326, 157] on div "Download" at bounding box center [1347, 162] width 43 height 13
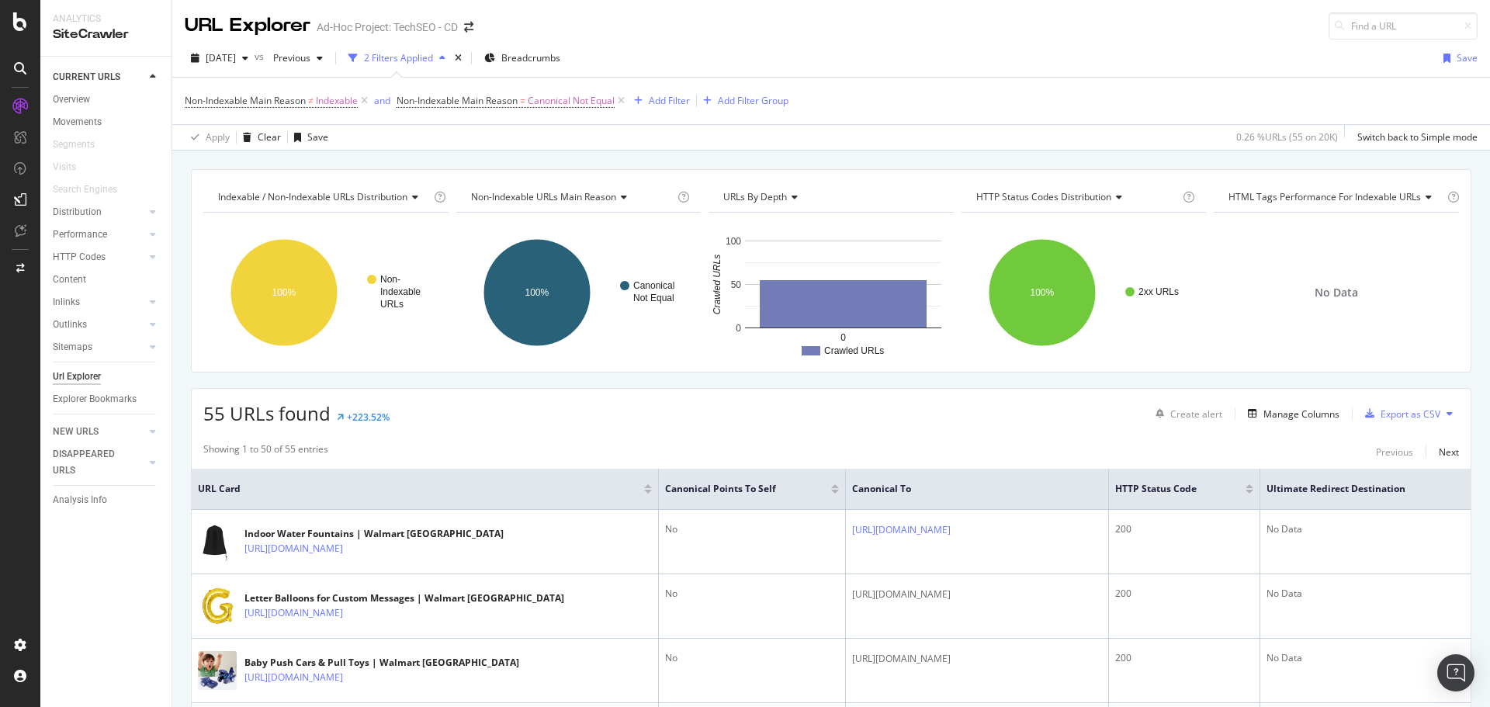
click at [625, 97] on icon at bounding box center [621, 101] width 13 height 16
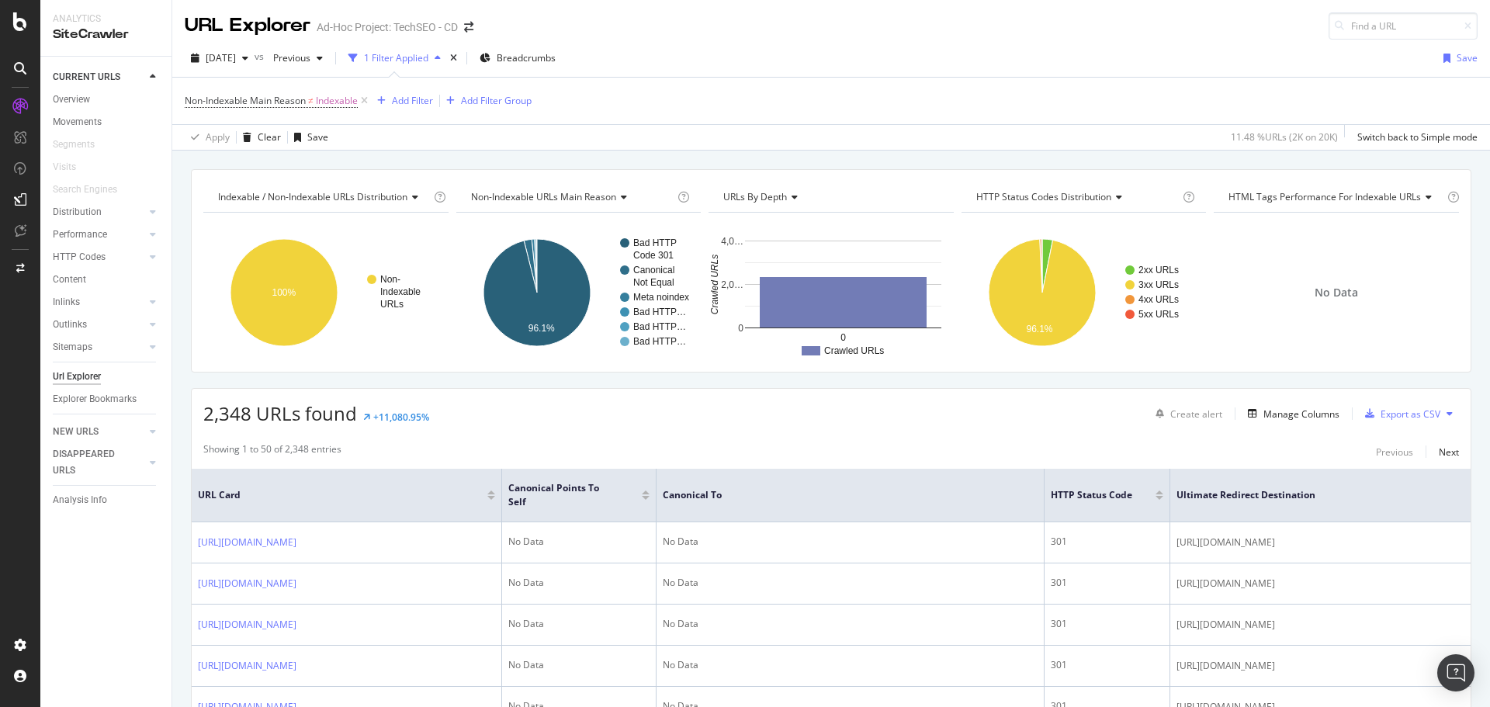
click at [367, 99] on icon at bounding box center [364, 101] width 13 height 16
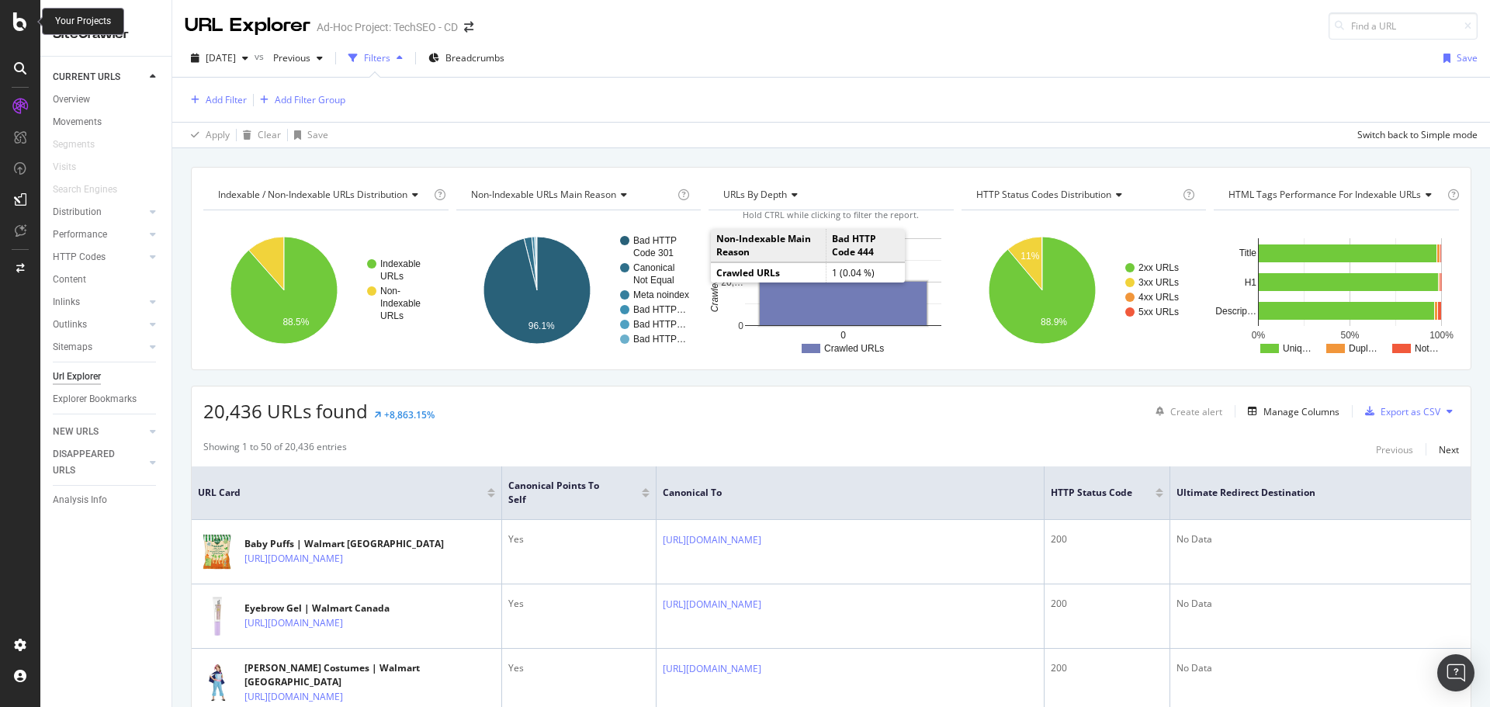
click at [18, 20] on icon at bounding box center [20, 21] width 14 height 19
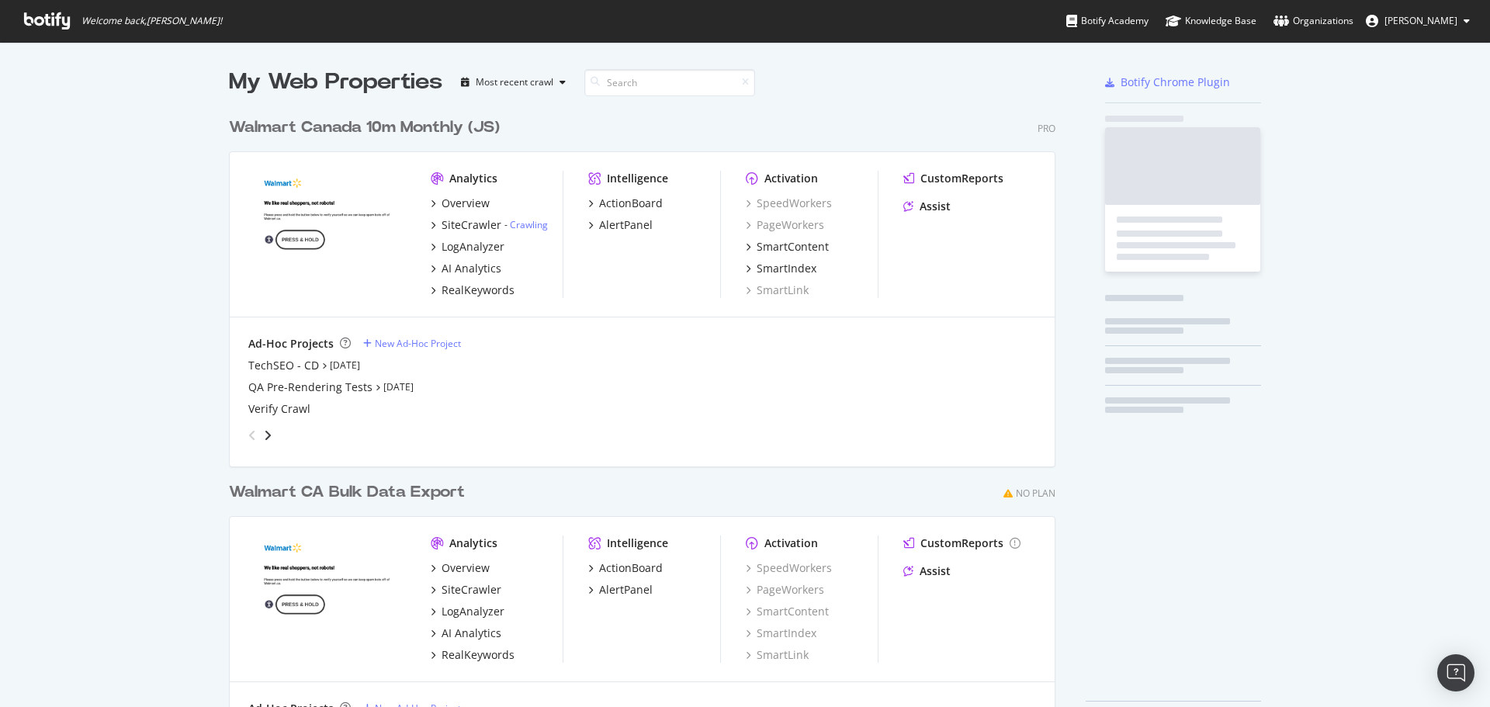
scroll to position [695, 1467]
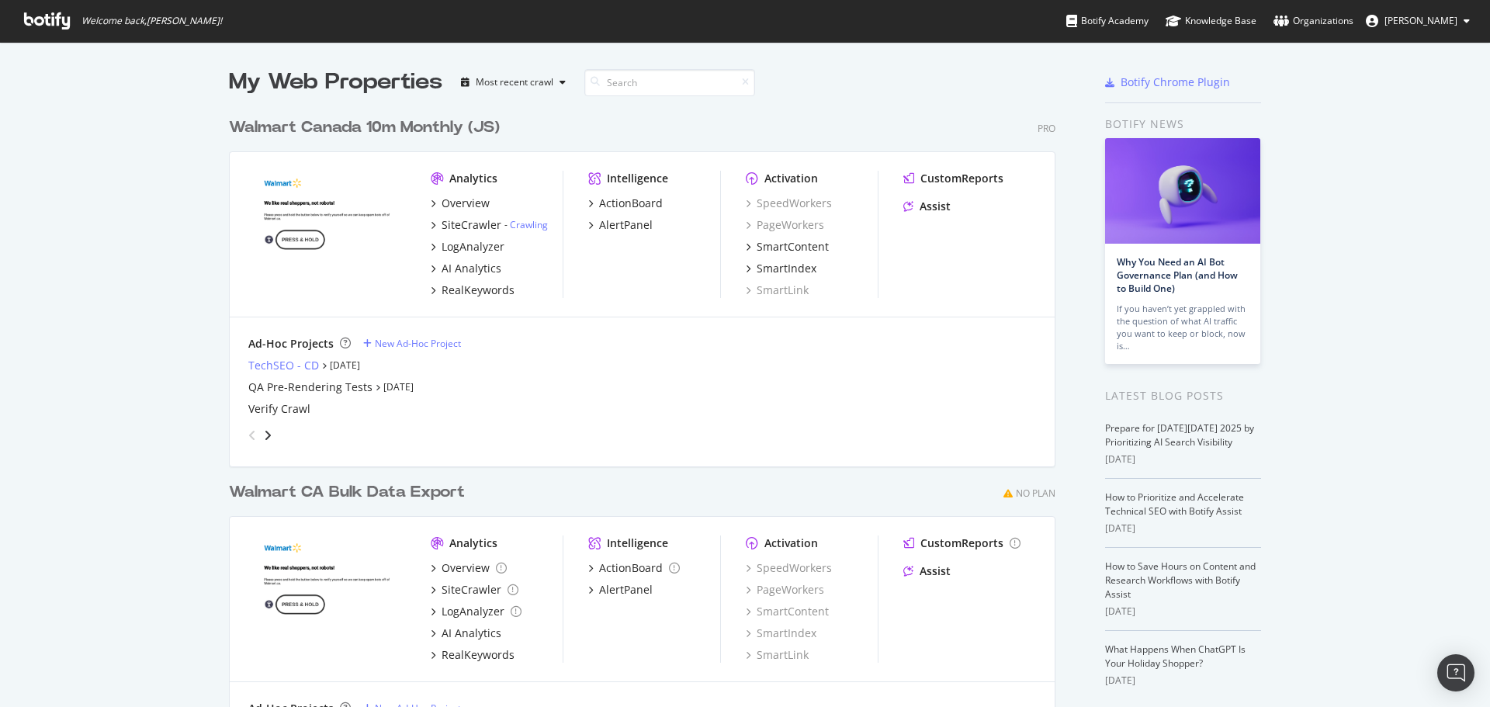
click at [287, 359] on div "TechSEO - CD" at bounding box center [283, 366] width 71 height 16
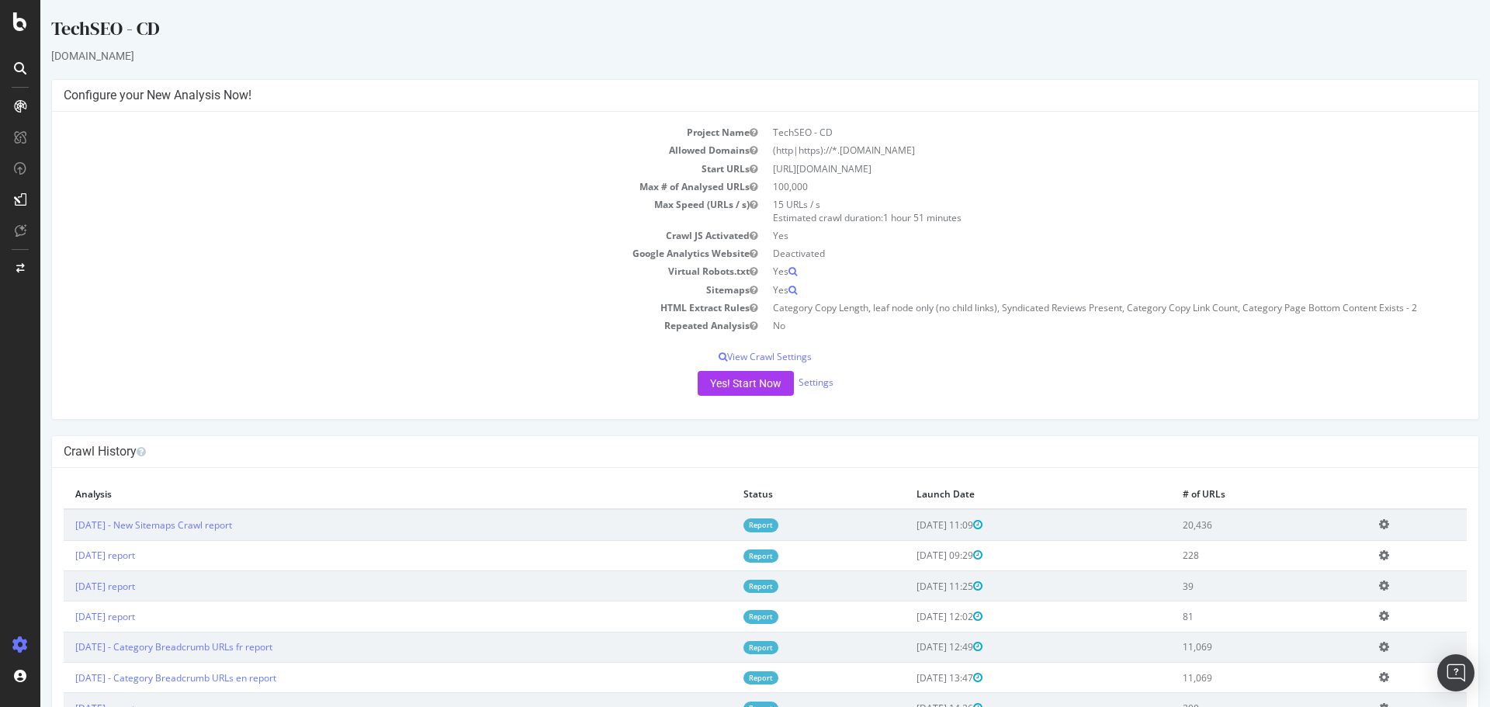
click at [0, 650] on div at bounding box center [20, 353] width 40 height 707
